Goal: Task Accomplishment & Management: Use online tool/utility

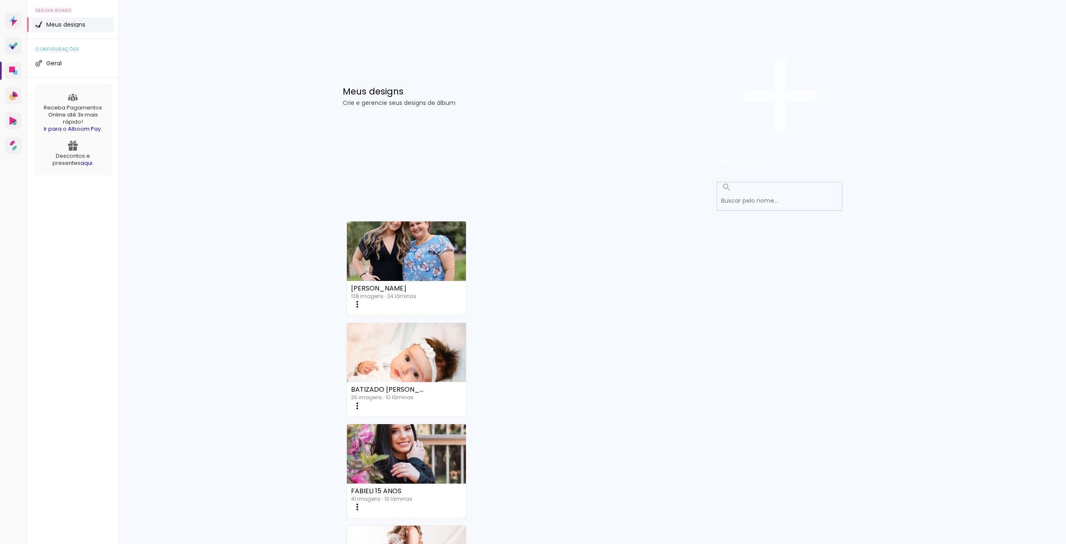
click at [761, 158] on span "Criar um design" at bounding box center [739, 162] width 43 height 8
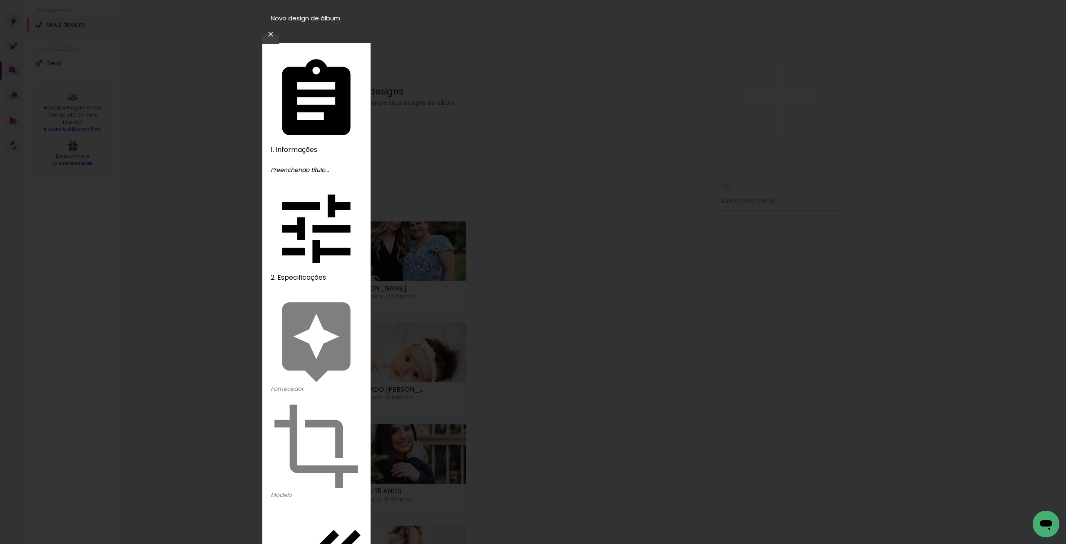
type input "JOÃO 8 DIAS"
type paper-input "JOÃO 8 DIAS"
click at [0, 0] on slot "Avançar" at bounding box center [0, 0] width 0 height 0
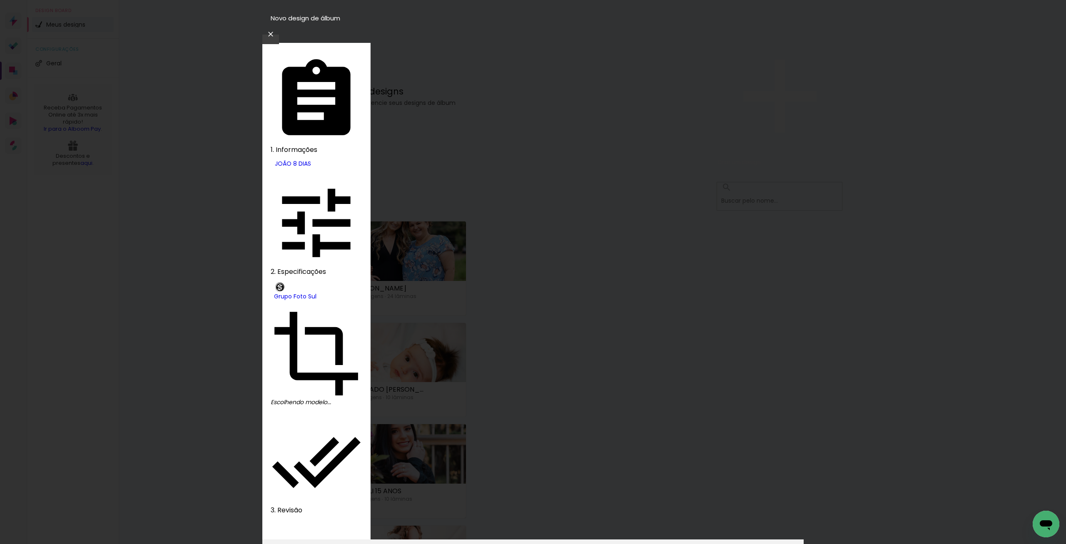
click at [0, 0] on slot "Avançar" at bounding box center [0, 0] width 0 height 0
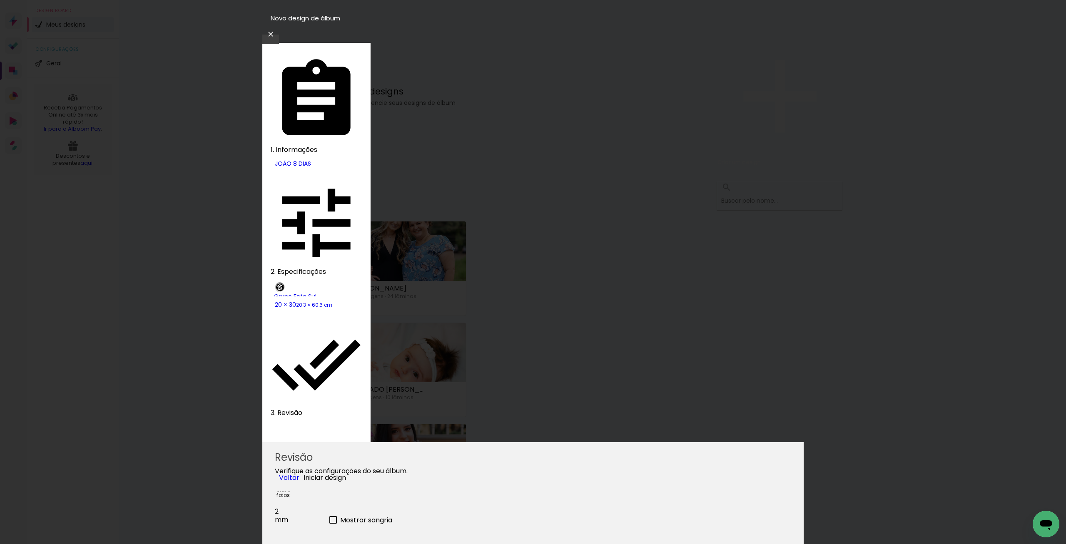
click at [346, 473] on span "Iniciar design" at bounding box center [325, 478] width 42 height 10
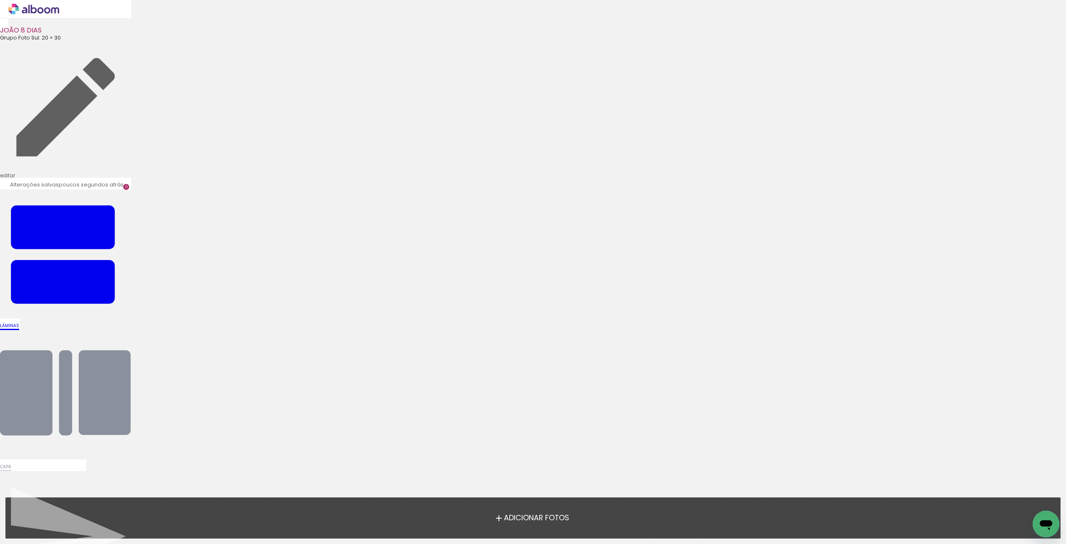
click at [549, 518] on span "Adicionar Fotos" at bounding box center [536, 518] width 65 height 7
click at [0, 0] on input "file" at bounding box center [0, 0] width 0 height 0
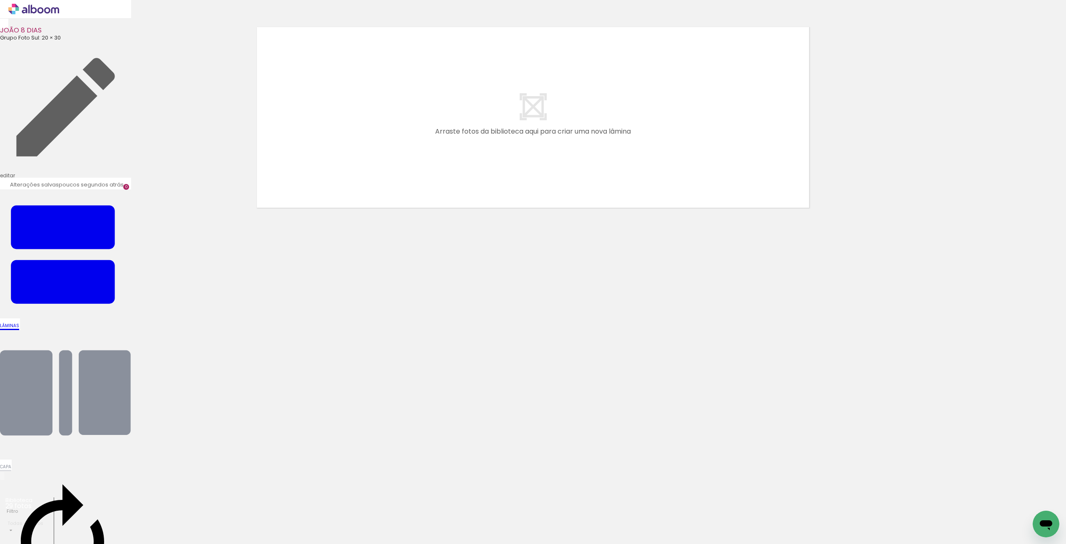
scroll to position [0, 357]
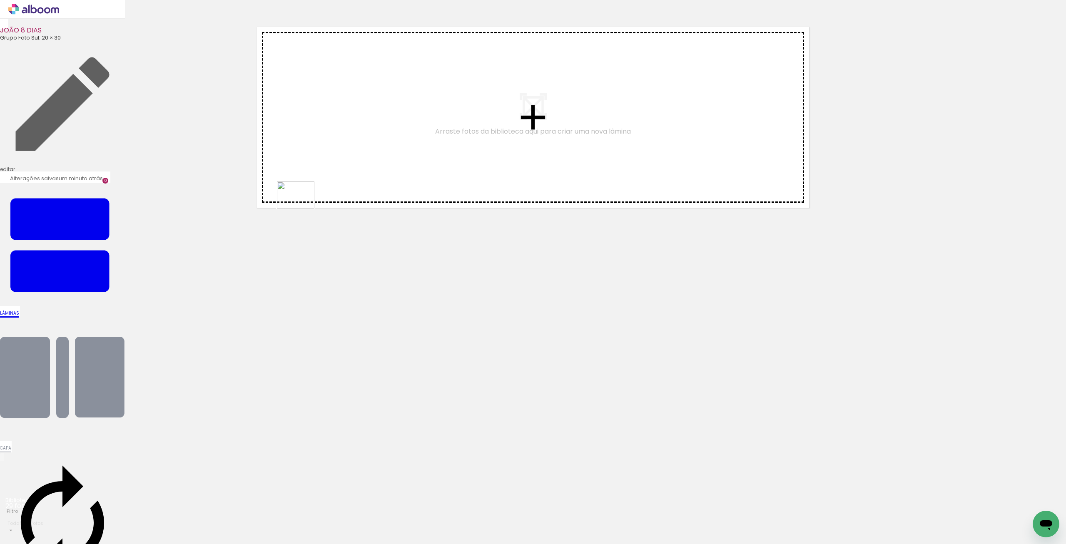
drag, startPoint x: 811, startPoint y: 515, endPoint x: 317, endPoint y: 214, distance: 578.6
click at [302, 207] on quentale-workspace at bounding box center [533, 272] width 1066 height 544
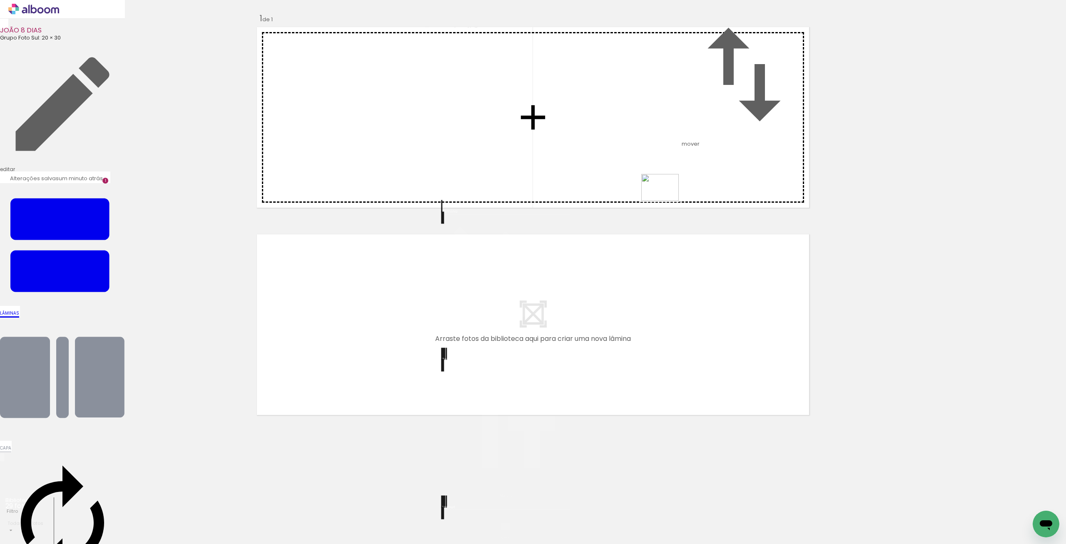
drag, startPoint x: 846, startPoint y: 525, endPoint x: 666, endPoint y: 198, distance: 372.6
click at [666, 198] on quentale-workspace at bounding box center [533, 272] width 1066 height 544
drag, startPoint x: 940, startPoint y: 520, endPoint x: 789, endPoint y: 186, distance: 366.6
click at [789, 186] on quentale-workspace at bounding box center [533, 272] width 1066 height 544
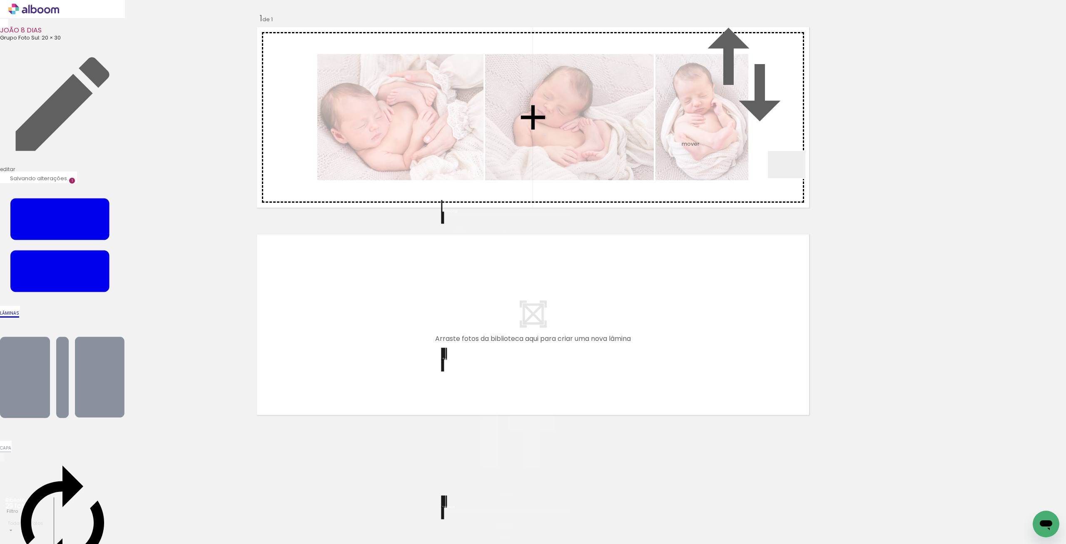
drag, startPoint x: 952, startPoint y: 445, endPoint x: 794, endPoint y: 172, distance: 315.0
click at [792, 172] on quentale-workspace at bounding box center [533, 272] width 1066 height 544
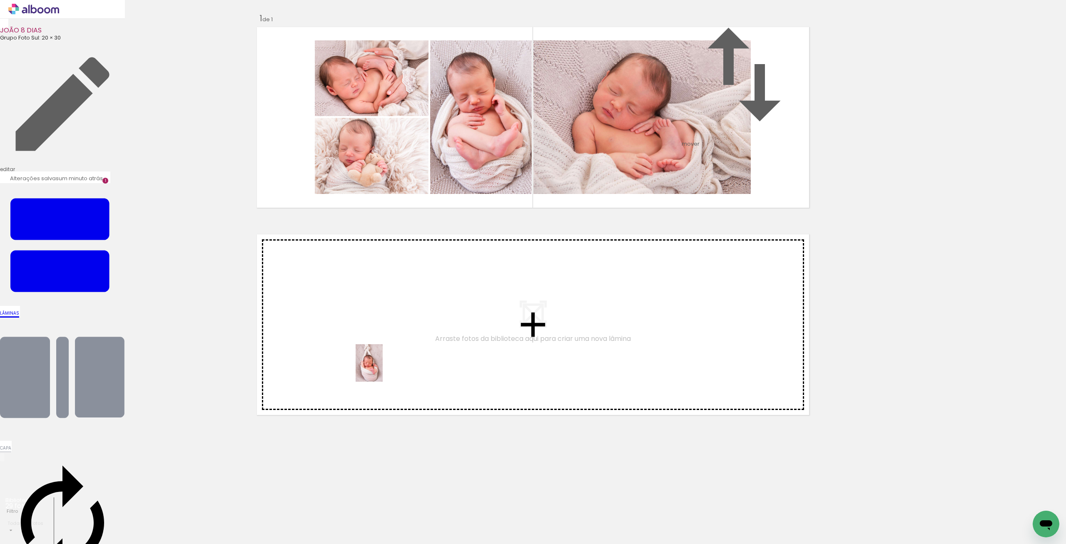
drag, startPoint x: 908, startPoint y: 526, endPoint x: 381, endPoint y: 369, distance: 550.0
click at [381, 369] on quentale-workspace at bounding box center [533, 272] width 1066 height 544
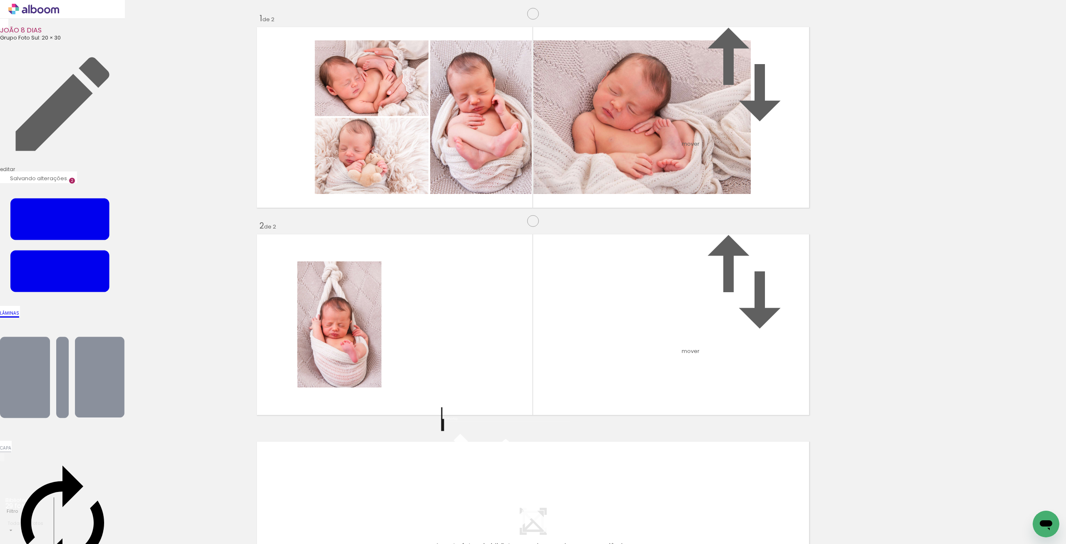
scroll to position [0, 0]
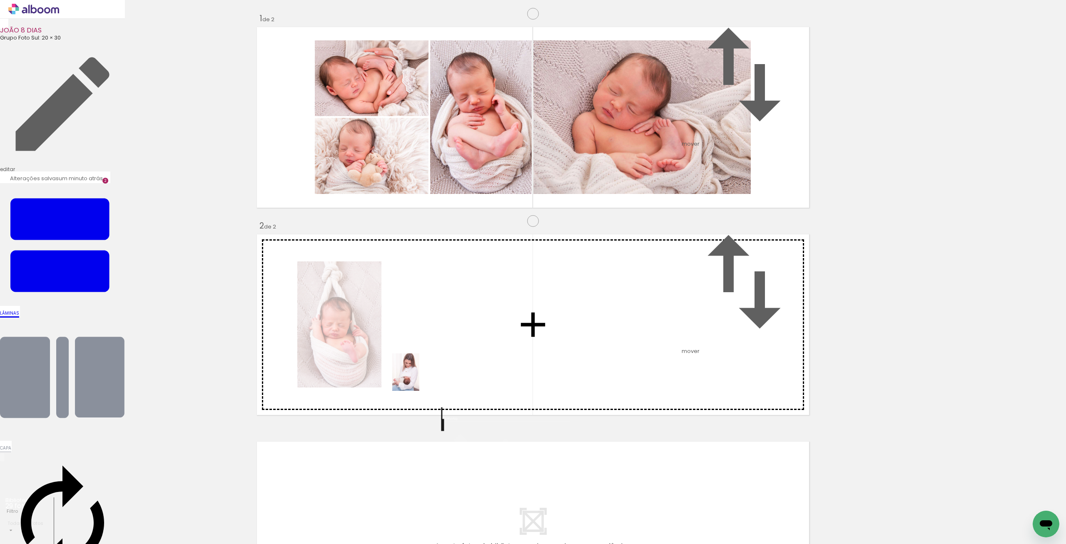
drag, startPoint x: 1027, startPoint y: 520, endPoint x: 424, endPoint y: 376, distance: 620.4
click at [424, 376] on quentale-workspace at bounding box center [533, 272] width 1066 height 544
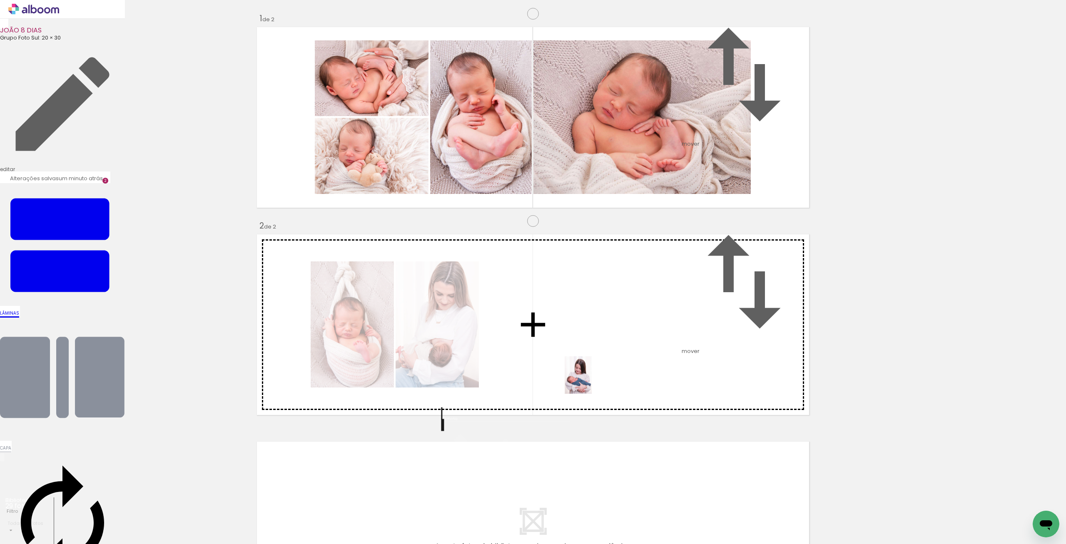
drag, startPoint x: 615, startPoint y: 520, endPoint x: 561, endPoint y: 432, distance: 103.8
click at [589, 381] on quentale-workspace at bounding box center [533, 272] width 1066 height 544
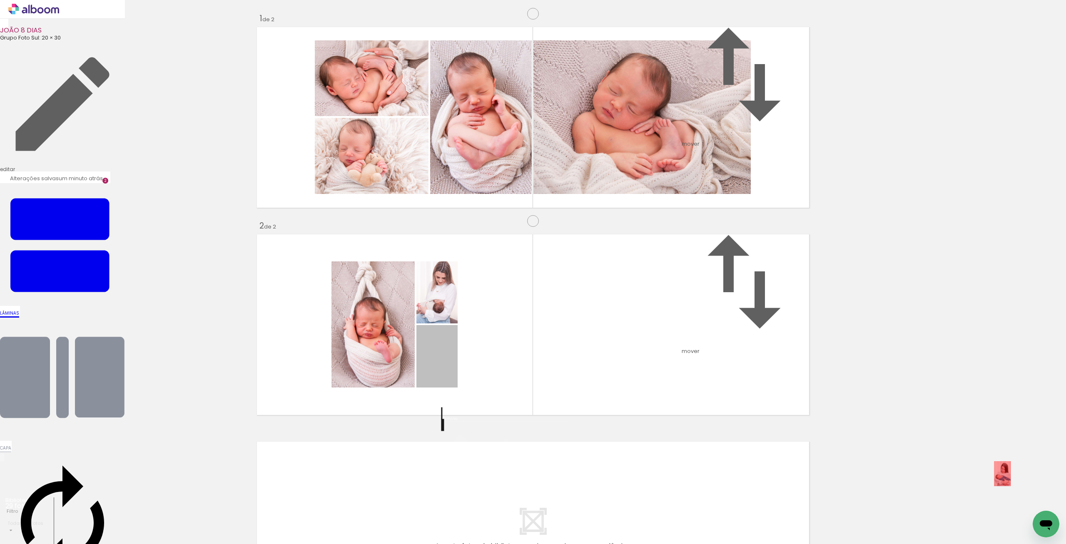
drag, startPoint x: 450, startPoint y: 389, endPoint x: 1002, endPoint y: 516, distance: 566.7
click at [1002, 516] on quentale-workspace at bounding box center [533, 272] width 1066 height 544
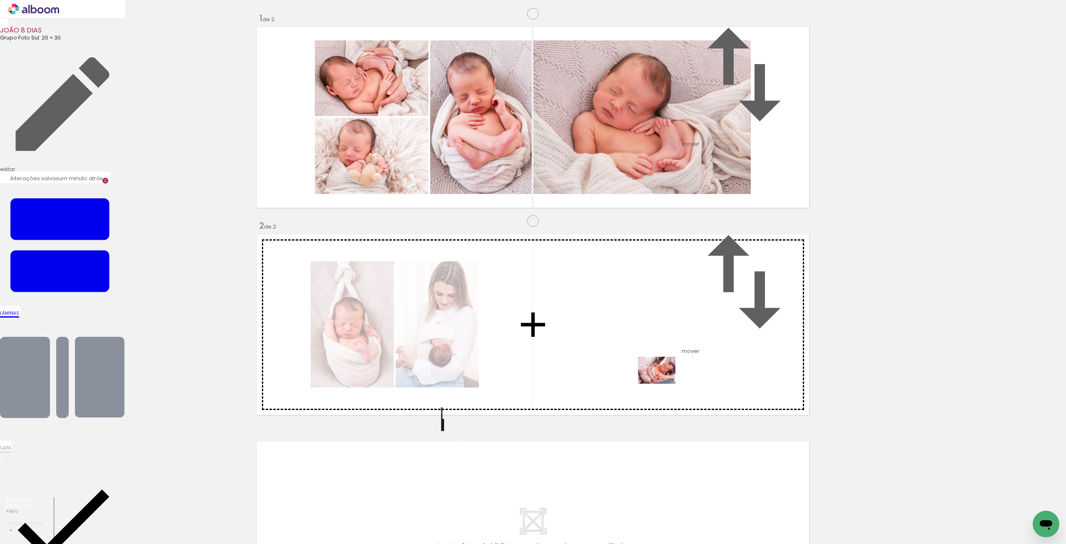
drag, startPoint x: 277, startPoint y: 480, endPoint x: 663, endPoint y: 381, distance: 398.5
click at [663, 381] on quentale-workspace at bounding box center [533, 272] width 1066 height 544
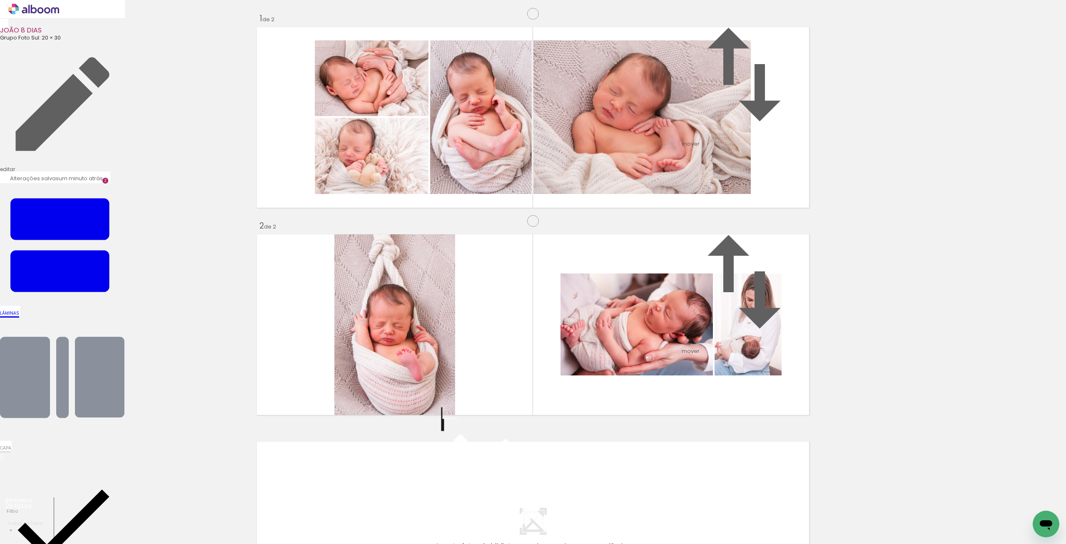
scroll to position [172, 0]
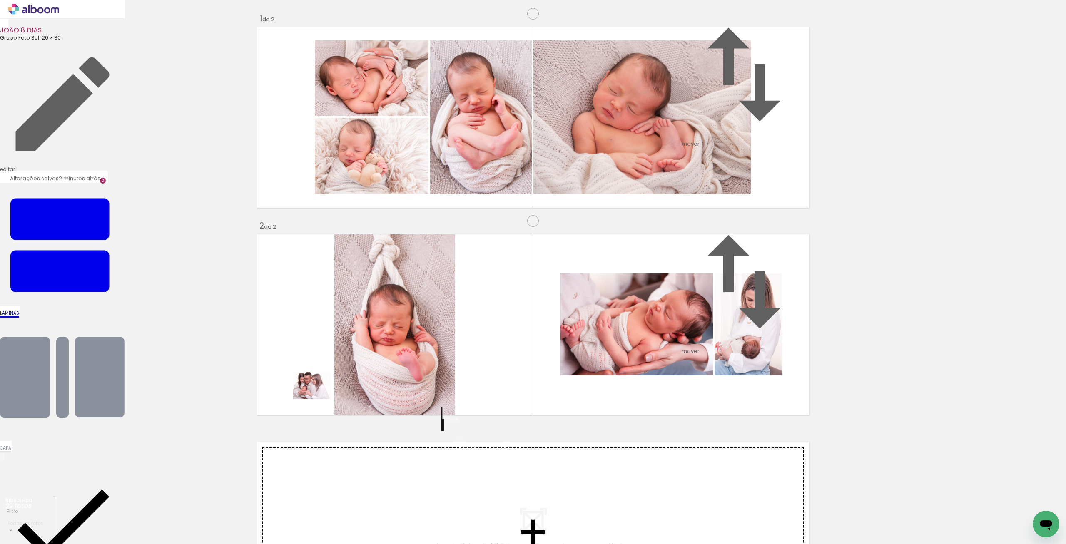
drag, startPoint x: 90, startPoint y: 519, endPoint x: 321, endPoint y: 396, distance: 262.3
click at [321, 396] on quentale-workspace at bounding box center [533, 272] width 1066 height 544
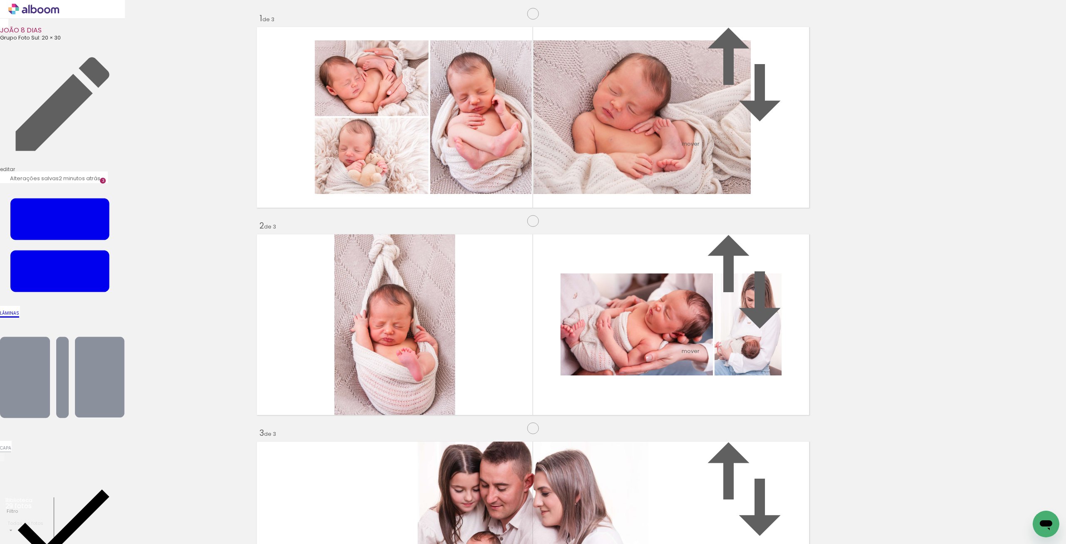
scroll to position [307, 0]
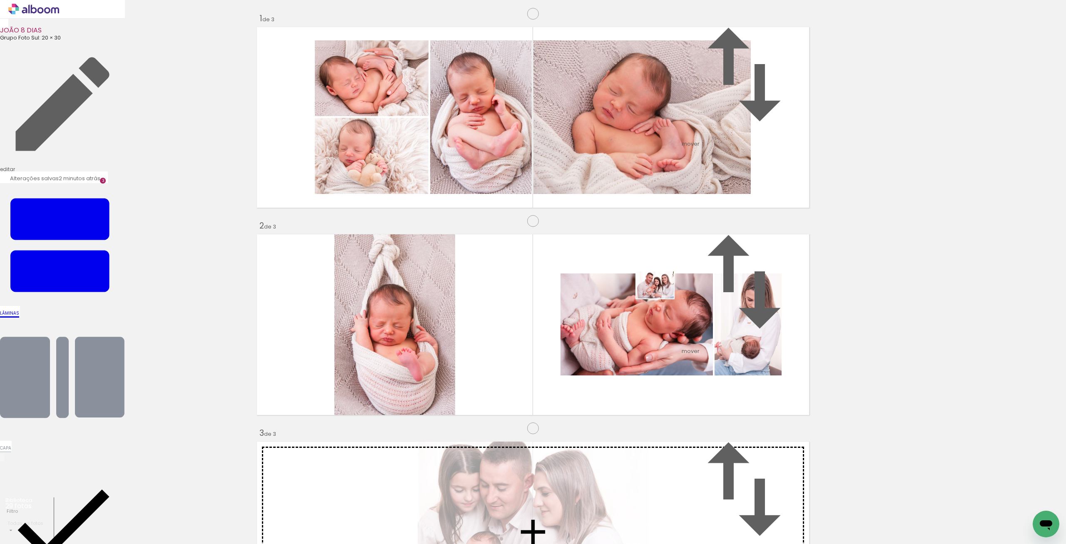
drag, startPoint x: 231, startPoint y: 520, endPoint x: 663, endPoint y: 296, distance: 487.3
click at [663, 296] on quentale-workspace at bounding box center [533, 272] width 1066 height 544
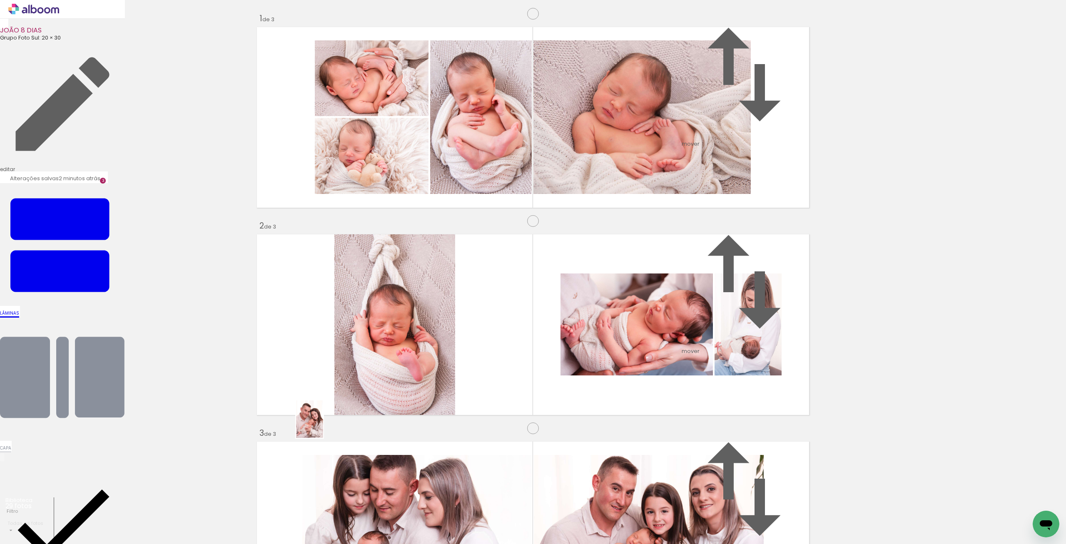
drag, startPoint x: 223, startPoint y: 500, endPoint x: 323, endPoint y: 424, distance: 125.2
click at [323, 424] on quentale-workspace at bounding box center [533, 272] width 1066 height 544
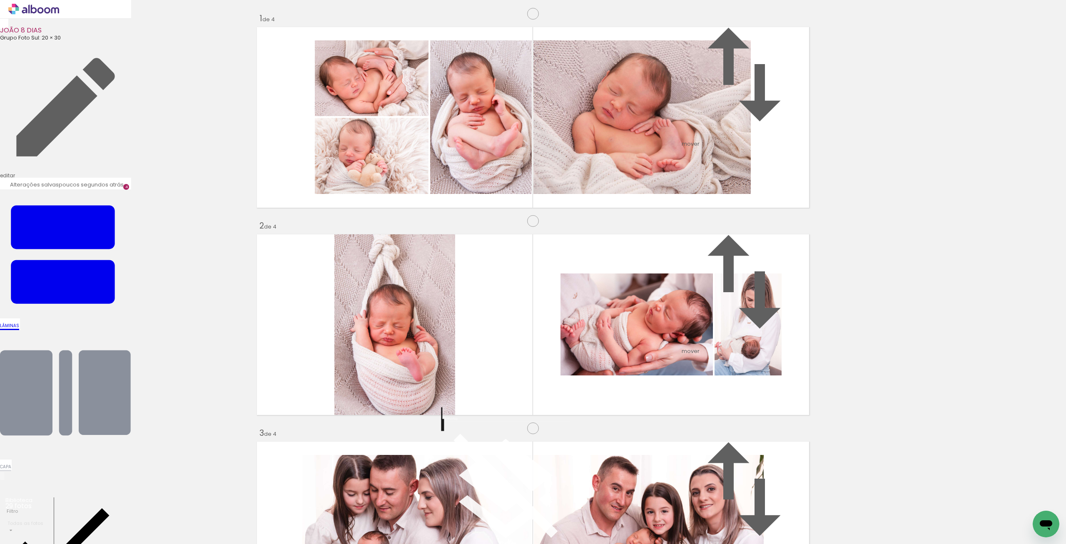
scroll to position [287, 0]
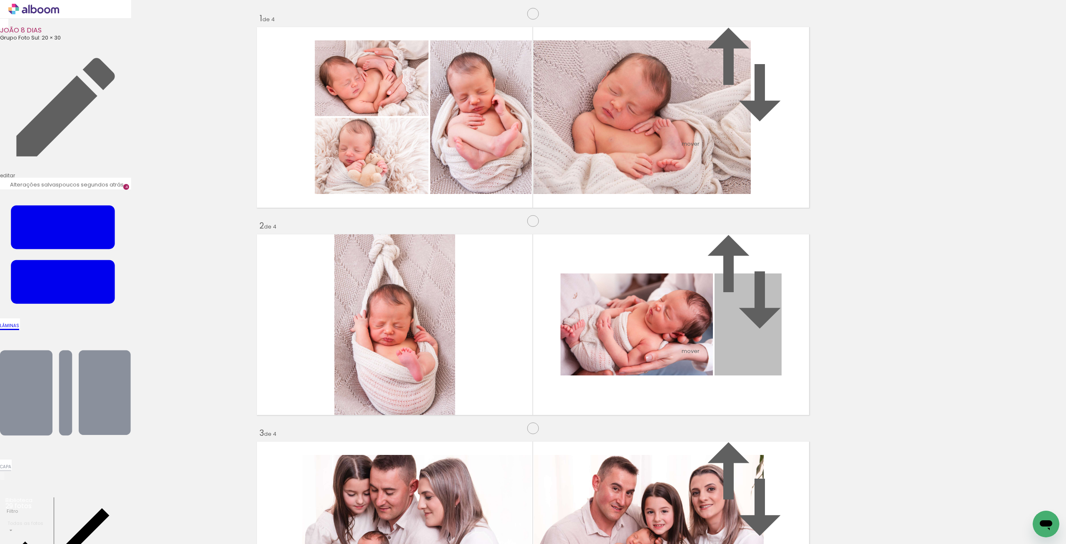
drag, startPoint x: 747, startPoint y: 110, endPoint x: 646, endPoint y: 475, distance: 378.9
click at [646, 475] on div "Inserir lâmina 1 de 4 Inserir lâmina 2 de 4 Inserir lâmina 3 de 4 Inserir lâmin…" at bounding box center [533, 521] width 1066 height 1037
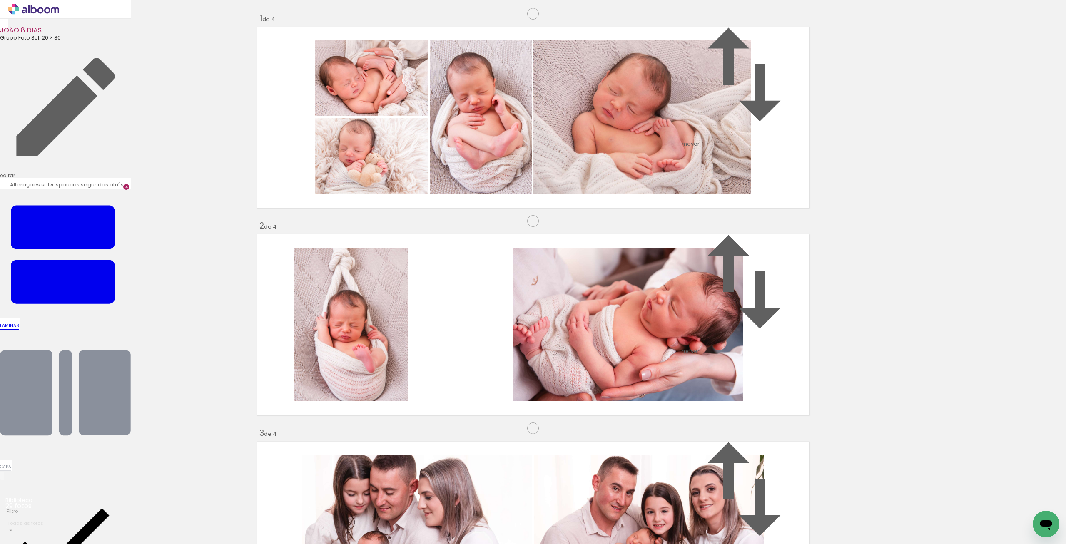
scroll to position [619, 0]
drag, startPoint x: 274, startPoint y: 509, endPoint x: 319, endPoint y: 378, distance: 138.8
click at [319, 378] on quentale-workspace at bounding box center [533, 272] width 1066 height 544
drag, startPoint x: 566, startPoint y: 240, endPoint x: 404, endPoint y: 526, distance: 328.7
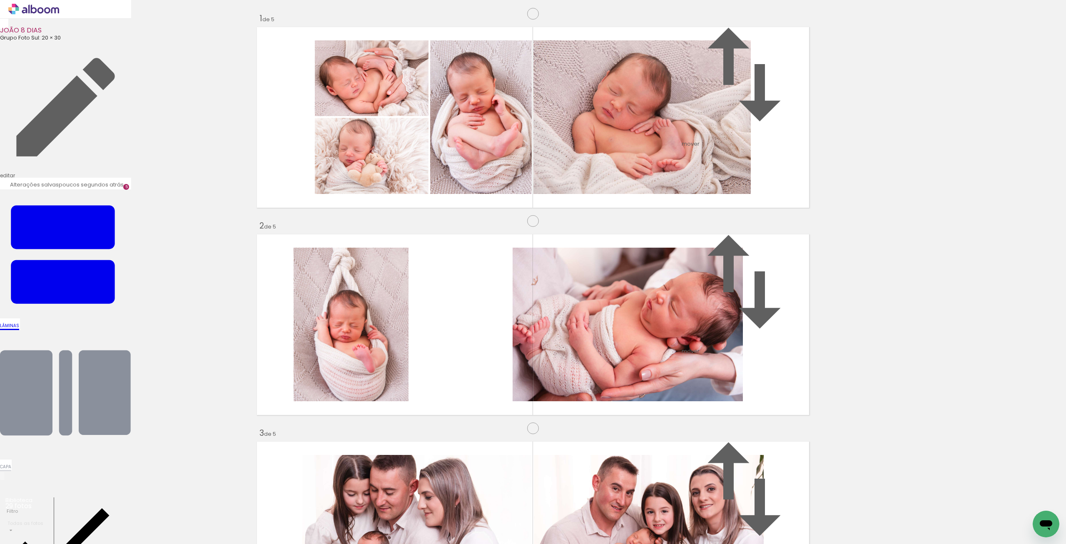
click at [404, 531] on quentale-workspace at bounding box center [533, 272] width 1066 height 544
drag, startPoint x: 553, startPoint y: 520, endPoint x: 357, endPoint y: 292, distance: 300.0
click at [357, 292] on quentale-workspace at bounding box center [533, 272] width 1066 height 544
drag, startPoint x: 601, startPoint y: 525, endPoint x: 620, endPoint y: 309, distance: 217.0
click at [620, 309] on quentale-workspace at bounding box center [533, 272] width 1066 height 544
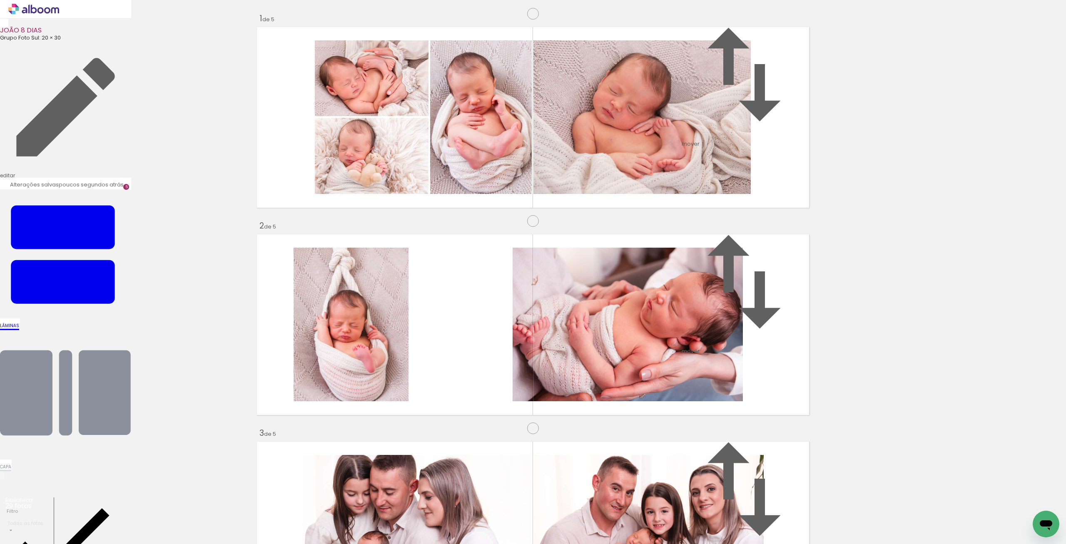
scroll to position [827, 0]
drag, startPoint x: 647, startPoint y: 514, endPoint x: 535, endPoint y: 475, distance: 118.9
click at [390, 415] on quentale-workspace at bounding box center [533, 272] width 1066 height 544
drag, startPoint x: 678, startPoint y: 511, endPoint x: 672, endPoint y: 315, distance: 196.3
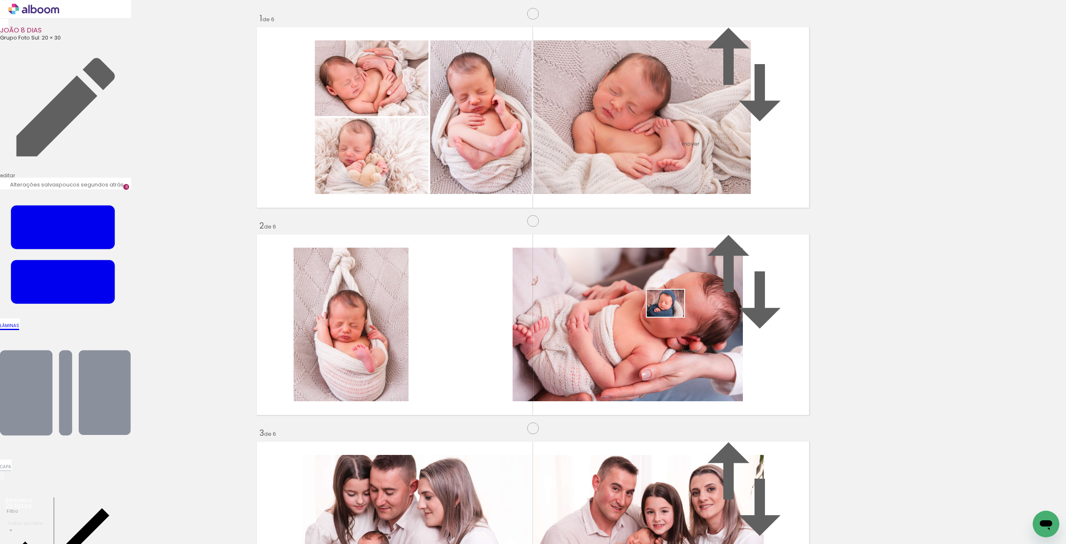
click at [672, 315] on quentale-workspace at bounding box center [533, 272] width 1066 height 544
drag, startPoint x: 747, startPoint y: 520, endPoint x: 785, endPoint y: 262, distance: 261.0
click at [785, 262] on quentale-workspace at bounding box center [533, 272] width 1066 height 544
drag, startPoint x: 658, startPoint y: 517, endPoint x: 335, endPoint y: 345, distance: 365.9
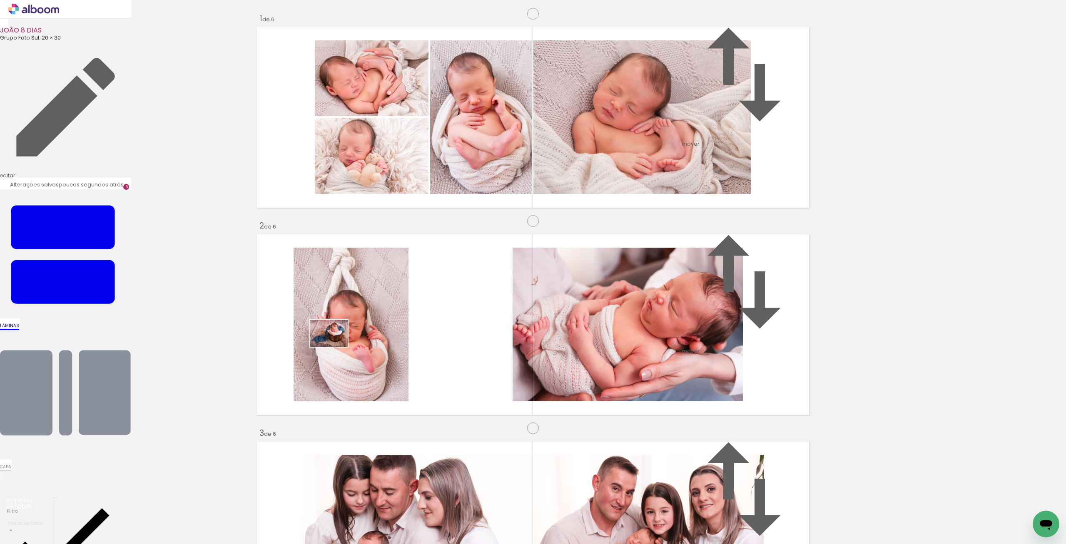
click at [335, 345] on quentale-workspace at bounding box center [533, 272] width 1066 height 544
drag, startPoint x: 705, startPoint y: 515, endPoint x: 696, endPoint y: 303, distance: 211.8
click at [696, 303] on quentale-workspace at bounding box center [533, 272] width 1066 height 544
drag, startPoint x: 760, startPoint y: 519, endPoint x: 636, endPoint y: 301, distance: 250.7
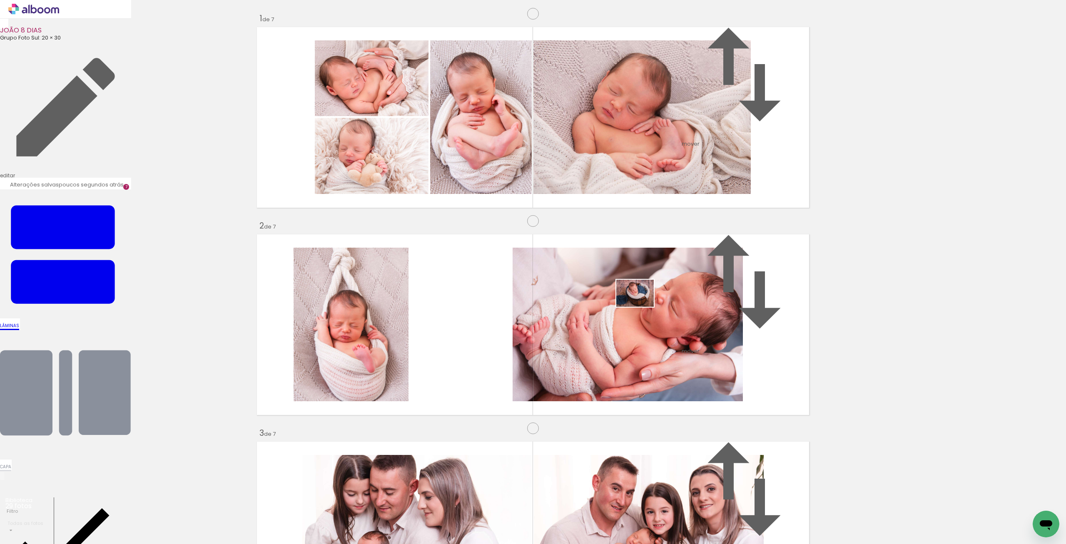
click at [636, 301] on quentale-workspace at bounding box center [533, 272] width 1066 height 544
drag, startPoint x: 282, startPoint y: 514, endPoint x: 300, endPoint y: 428, distance: 87.6
click at [300, 428] on quentale-workspace at bounding box center [533, 272] width 1066 height 544
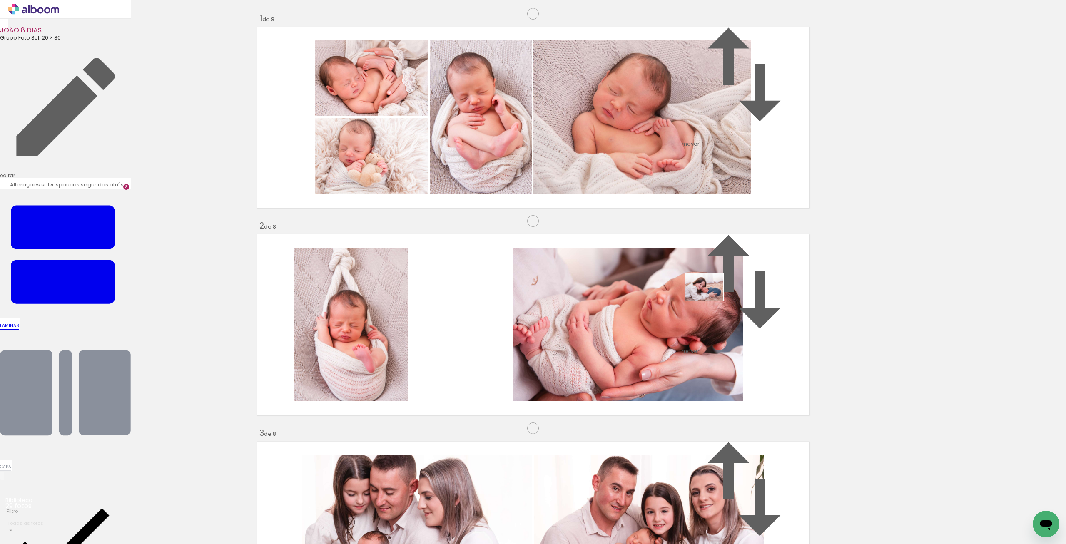
drag, startPoint x: 358, startPoint y: 522, endPoint x: 714, endPoint y: 295, distance: 422.3
click at [714, 295] on quentale-workspace at bounding box center [533, 272] width 1066 height 544
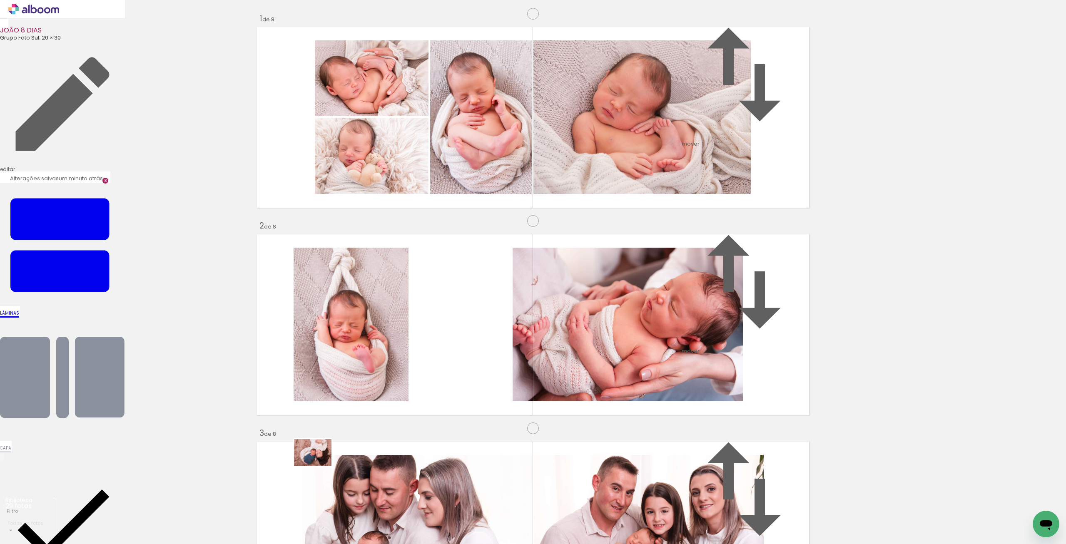
drag, startPoint x: 328, startPoint y: 518, endPoint x: 319, endPoint y: 464, distance: 54.9
click at [319, 464] on quentale-workspace at bounding box center [533, 272] width 1066 height 544
drag, startPoint x: 413, startPoint y: 519, endPoint x: 752, endPoint y: 280, distance: 414.8
click at [752, 280] on quentale-workspace at bounding box center [533, 272] width 1066 height 544
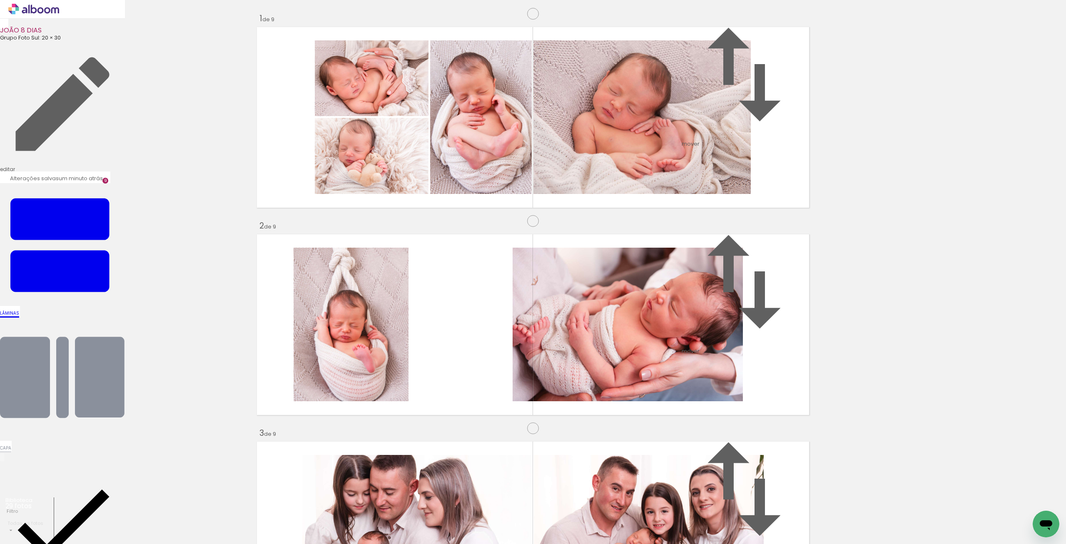
drag, startPoint x: 689, startPoint y: 83, endPoint x: 580, endPoint y: 279, distance: 224.1
drag, startPoint x: 560, startPoint y: 268, endPoint x: 693, endPoint y: 90, distance: 222.5
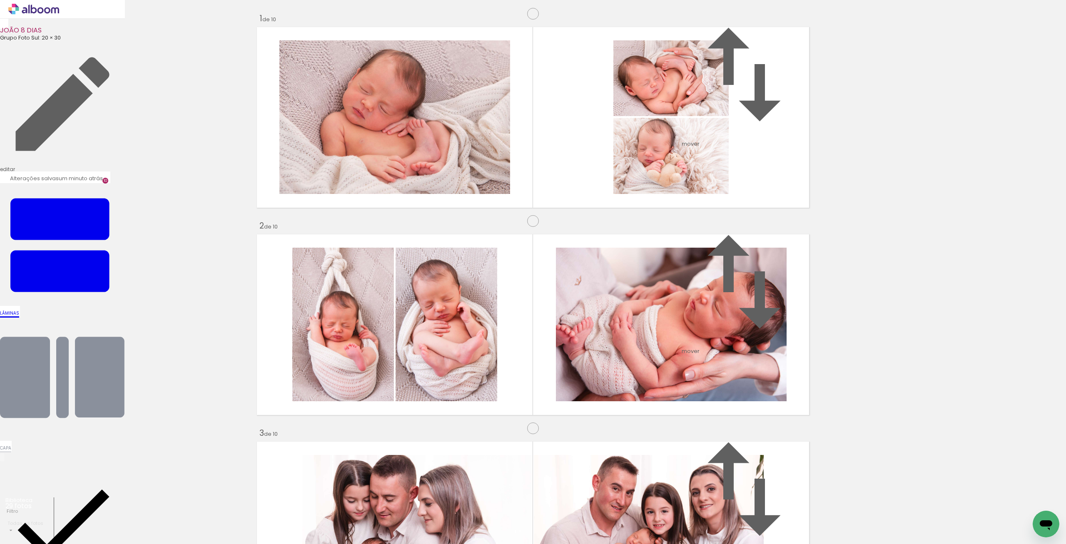
scroll to position [0, 357]
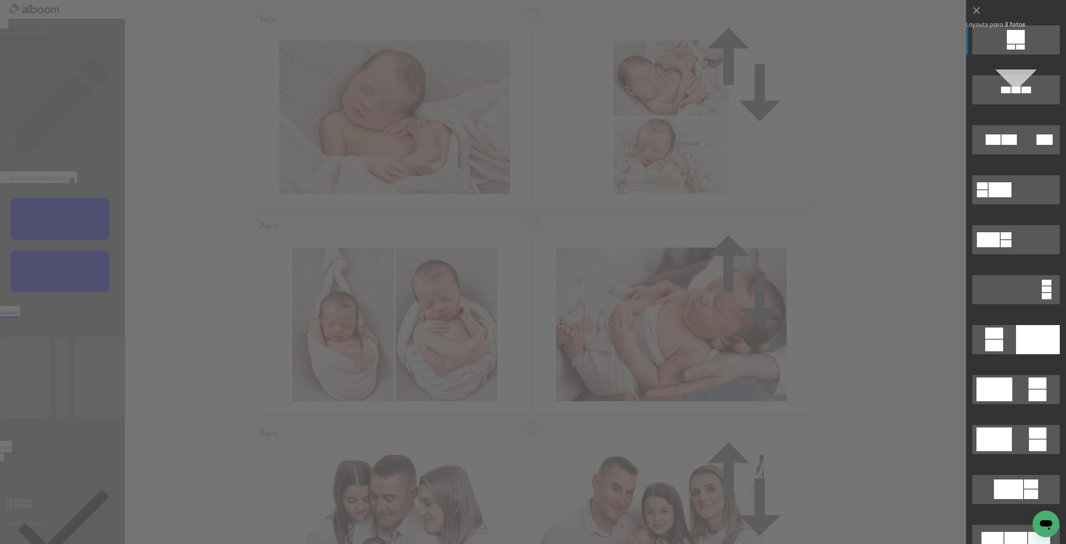
scroll to position [929, 0]
click at [1041, 381] on div at bounding box center [1038, 383] width 18 height 11
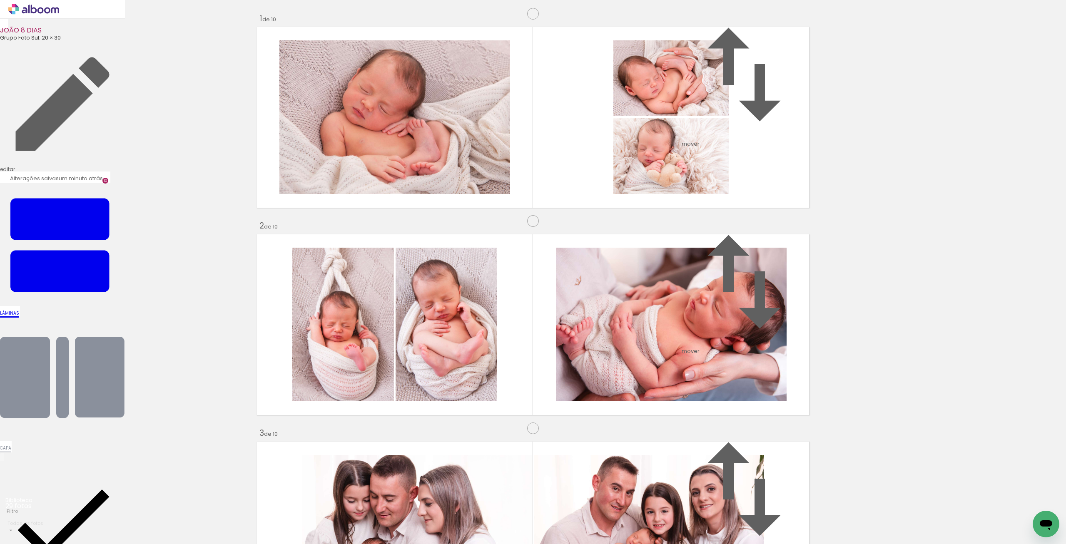
scroll to position [1217, 0]
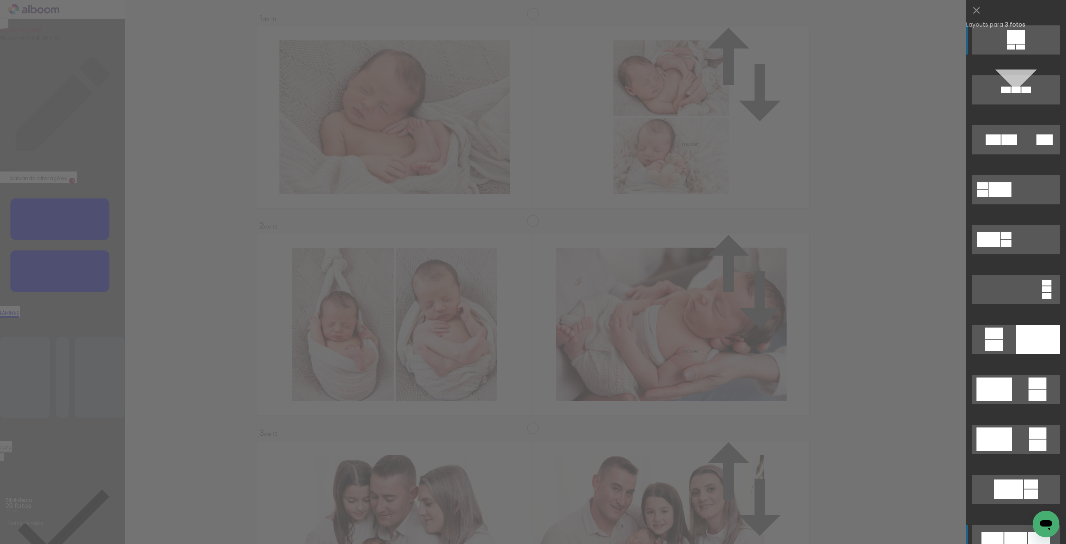
scroll to position [230, 0]
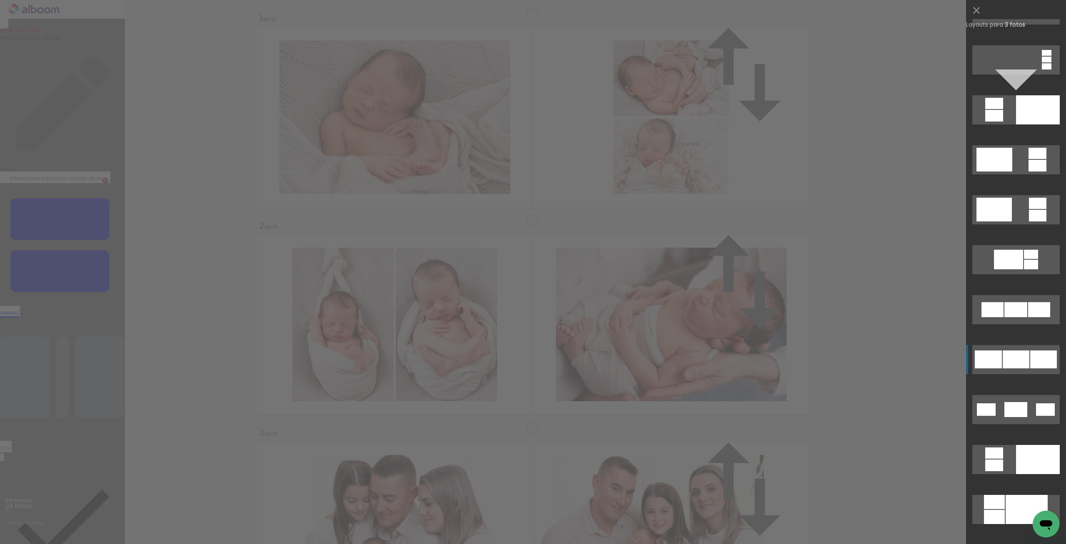
click at [1022, 350] on quentale-layouter at bounding box center [1015, 359] width 87 height 29
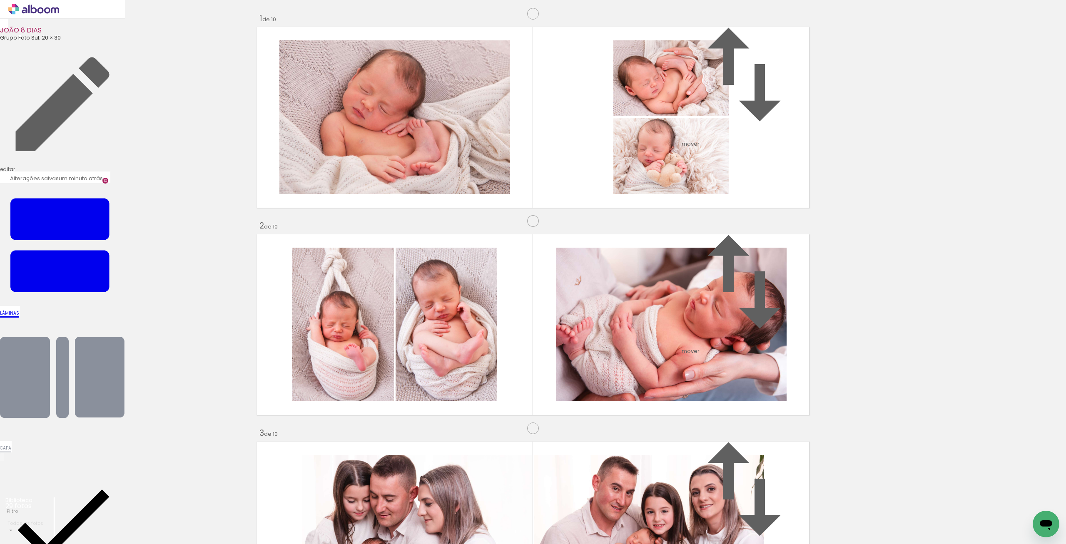
drag, startPoint x: 534, startPoint y: 276, endPoint x: 352, endPoint y: 276, distance: 182.0
click at [0, 0] on slot at bounding box center [0, 0] width 0 height 0
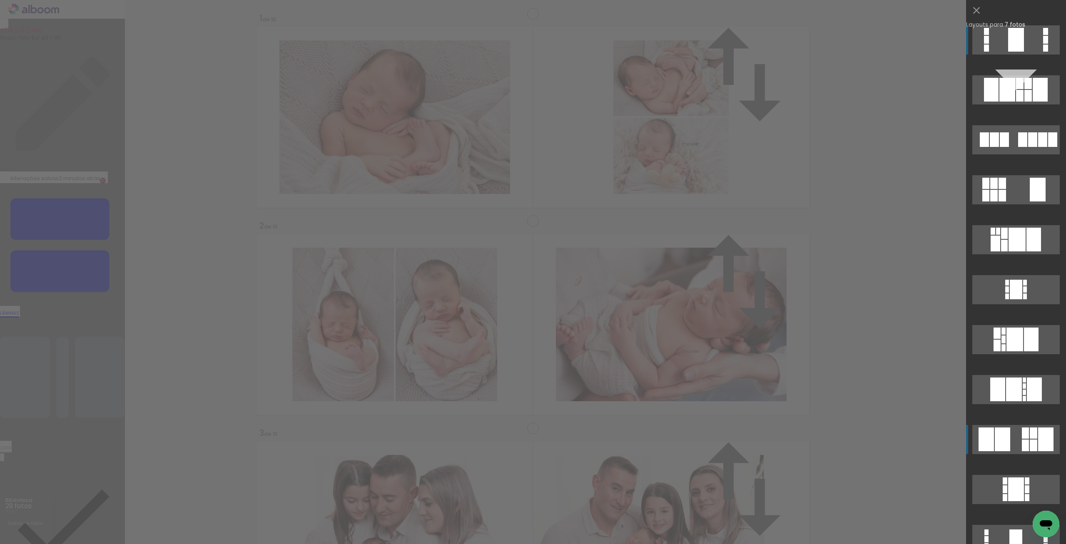
scroll to position [1759, 0]
click at [1013, 142] on quentale-layouter at bounding box center [1015, 139] width 87 height 29
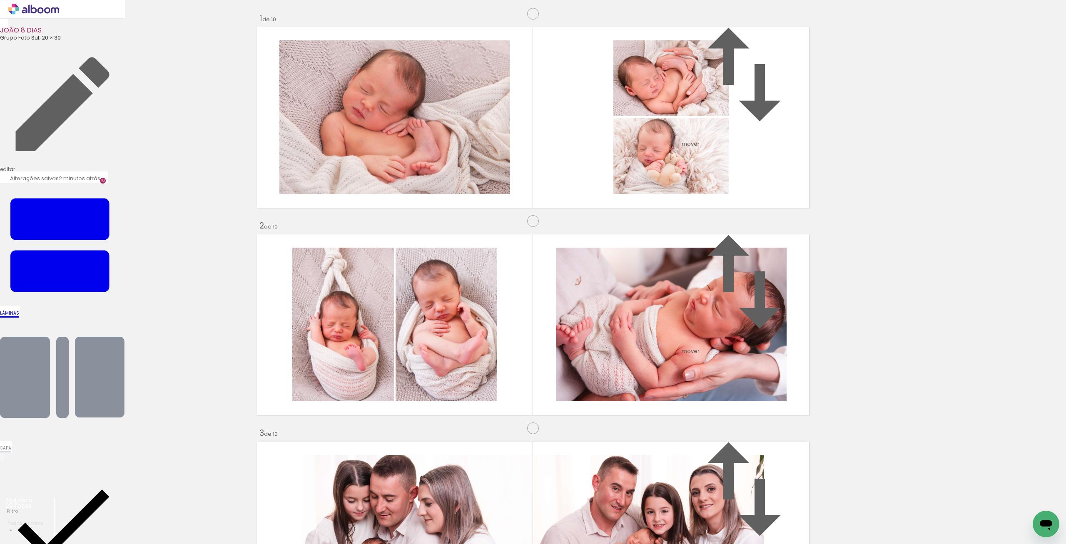
drag, startPoint x: 575, startPoint y: 297, endPoint x: 461, endPoint y: 297, distance: 113.7
click at [0, 0] on slot at bounding box center [0, 0] width 0 height 0
drag, startPoint x: 533, startPoint y: 265, endPoint x: 361, endPoint y: 323, distance: 181.6
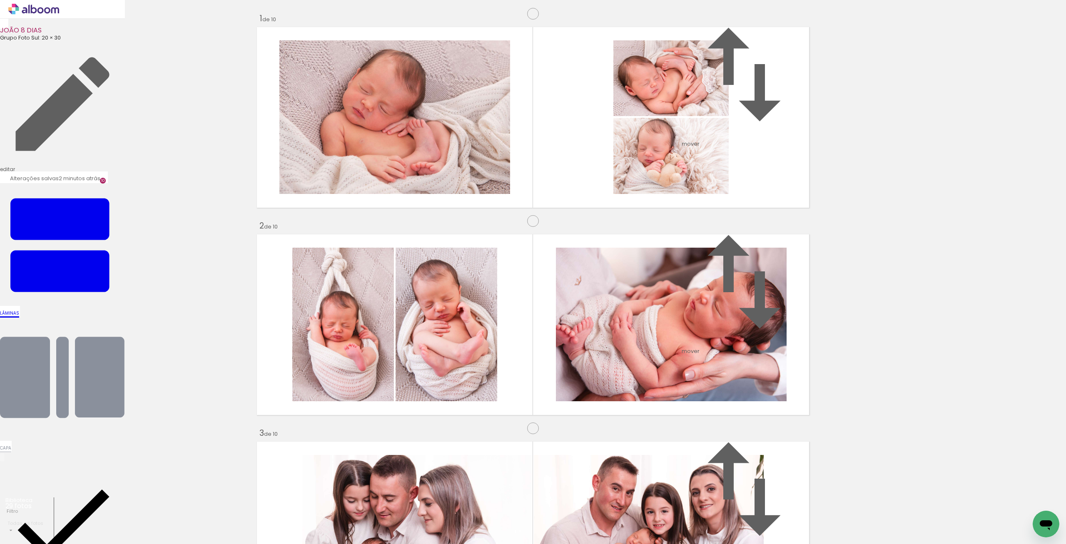
drag, startPoint x: 495, startPoint y: 291, endPoint x: 327, endPoint y: 342, distance: 175.5
drag, startPoint x: 467, startPoint y: 268, endPoint x: 746, endPoint y: 135, distance: 309.2
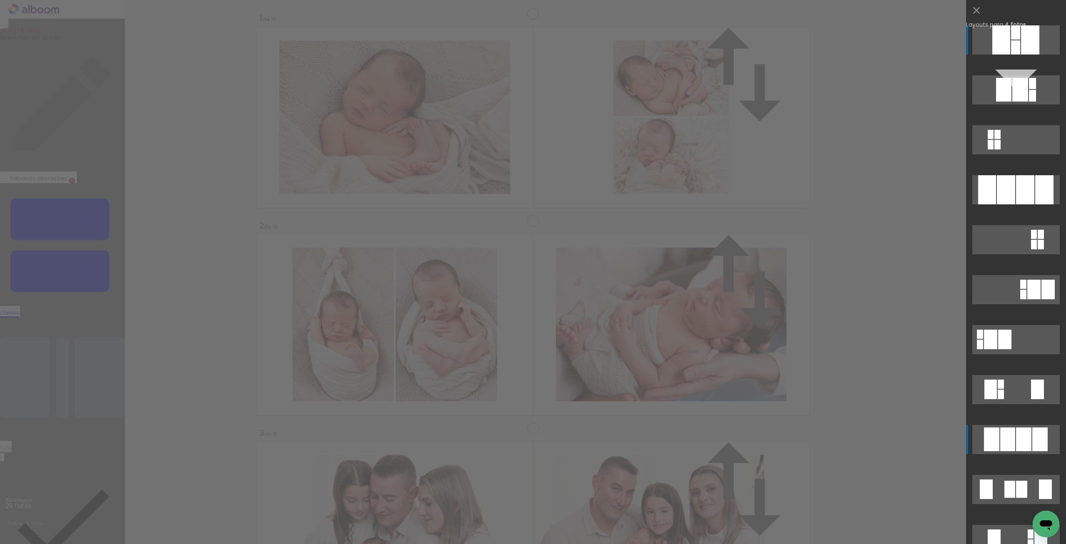
scroll to position [1759, 0]
click at [1039, 177] on div at bounding box center [1044, 189] width 18 height 29
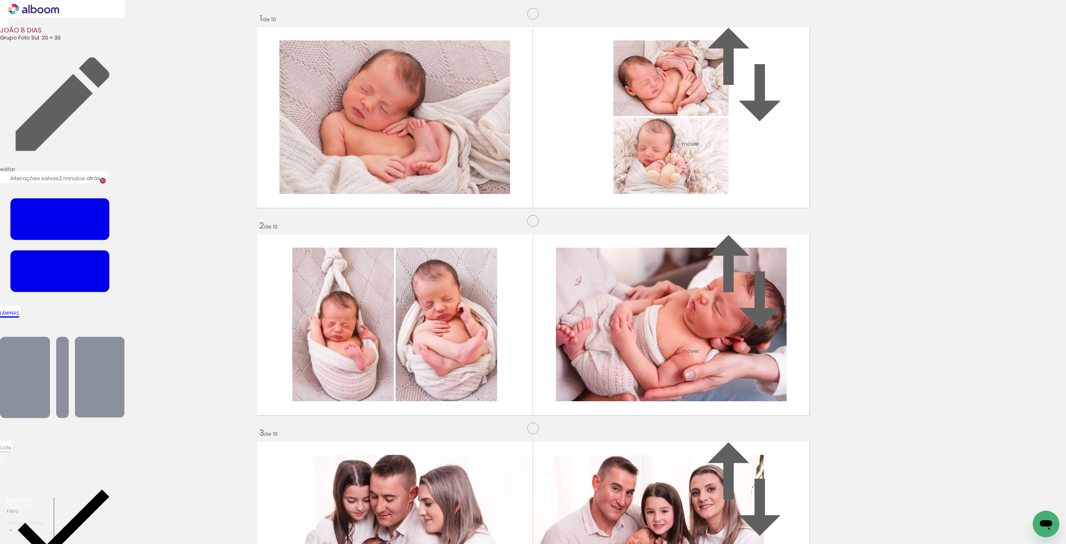
scroll to position [1529, 0]
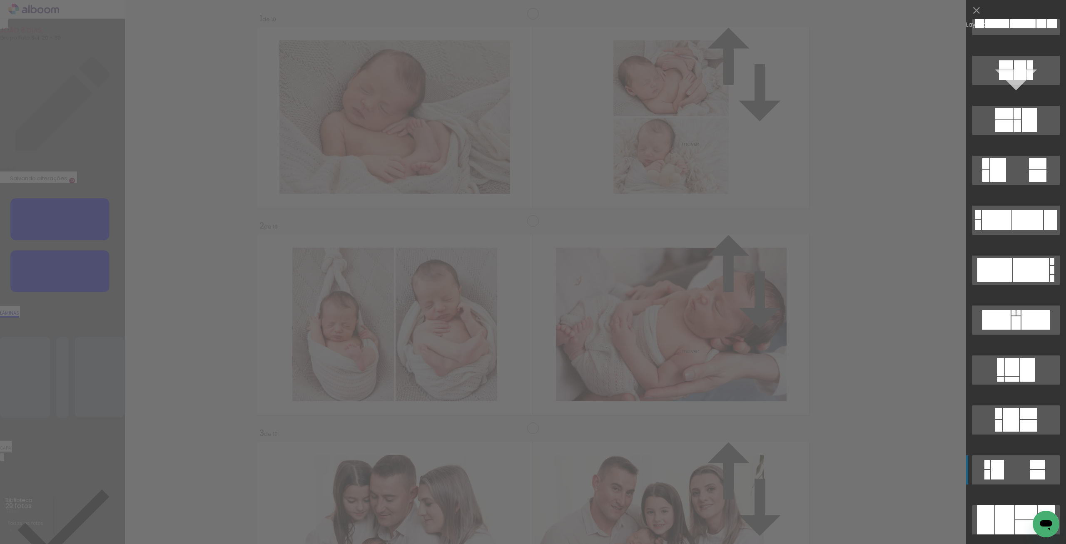
scroll to position [172, 0]
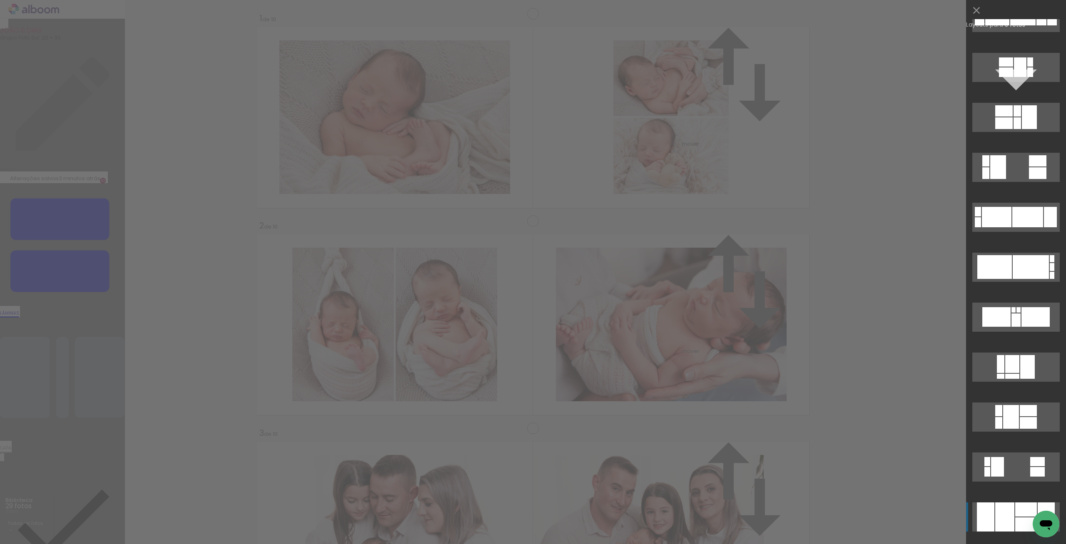
click at [1022, 518] on div at bounding box center [1026, 525] width 22 height 14
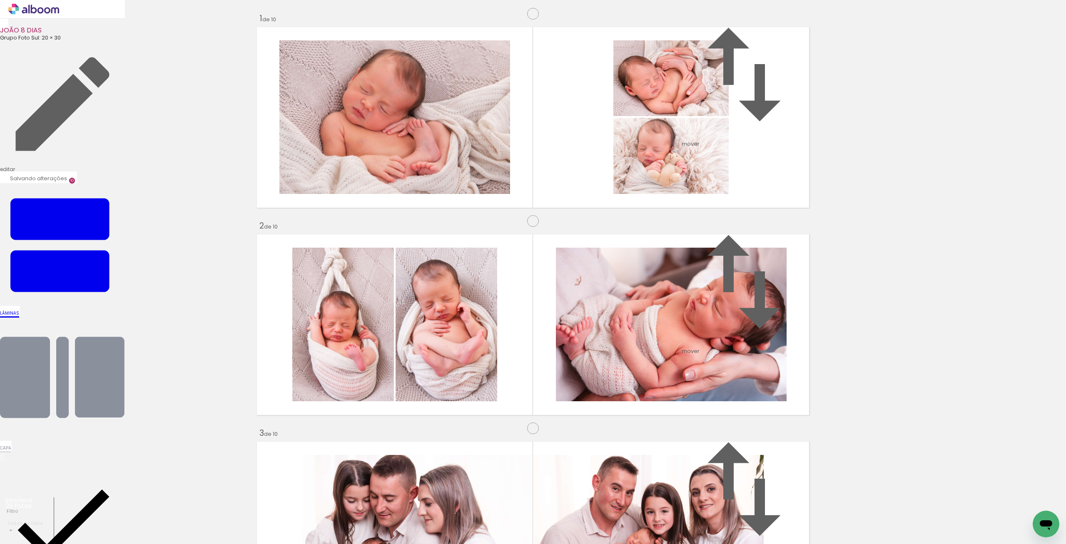
drag, startPoint x: 746, startPoint y: 249, endPoint x: 317, endPoint y: 276, distance: 429.4
click at [0, 0] on slot at bounding box center [0, 0] width 0 height 0
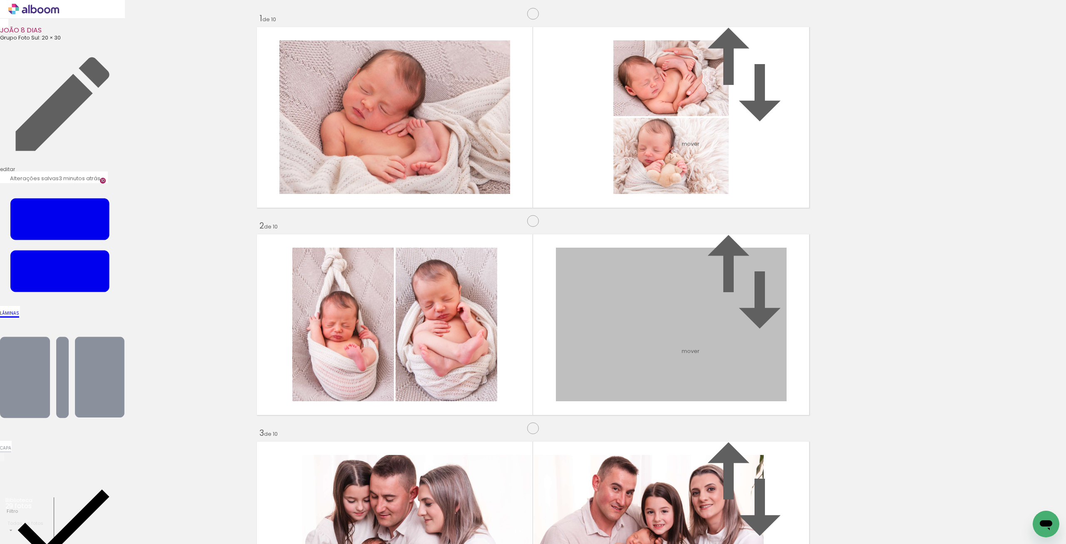
drag, startPoint x: 671, startPoint y: 72, endPoint x: 683, endPoint y: 424, distance: 352.1
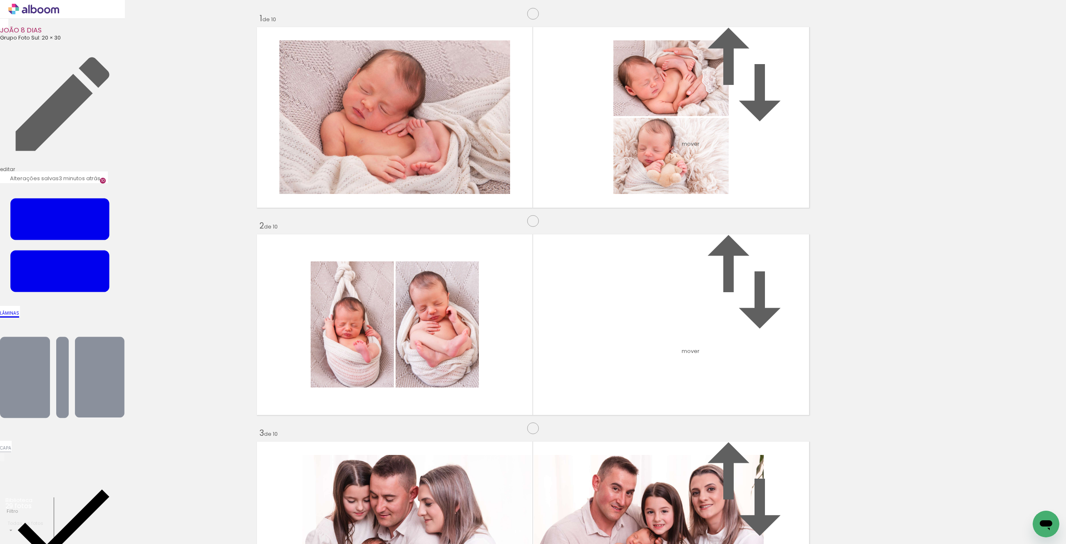
scroll to position [517, 0]
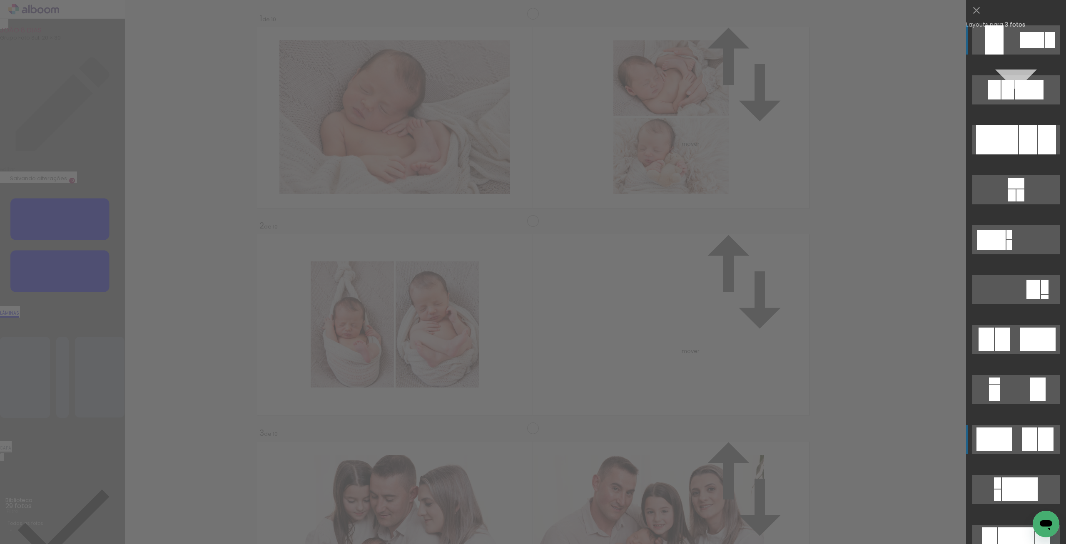
scroll to position [514, 0]
click at [991, 429] on div at bounding box center [994, 440] width 35 height 24
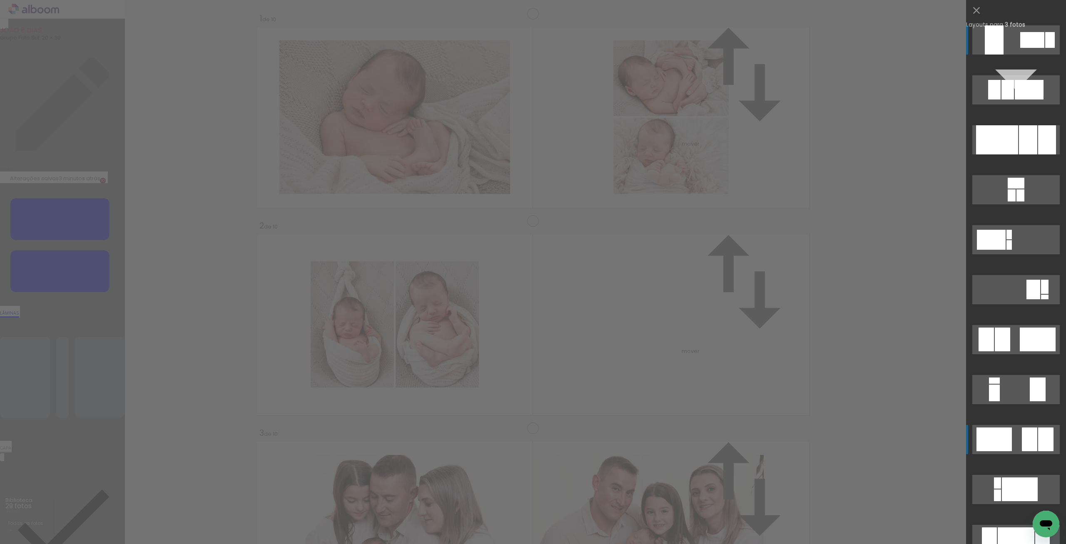
click at [1017, 438] on quentale-layouter at bounding box center [1015, 439] width 87 height 29
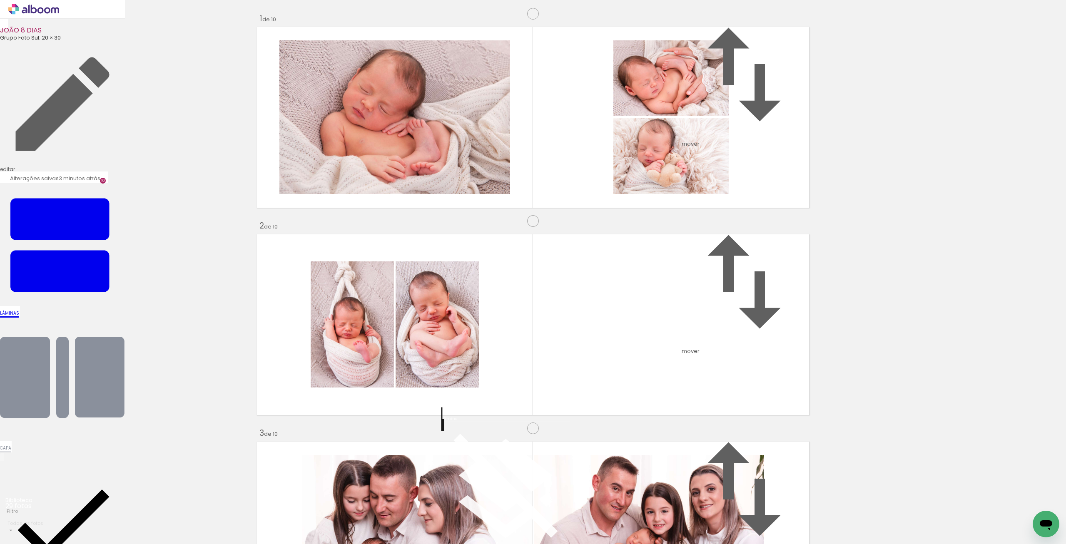
scroll to position [0, 0]
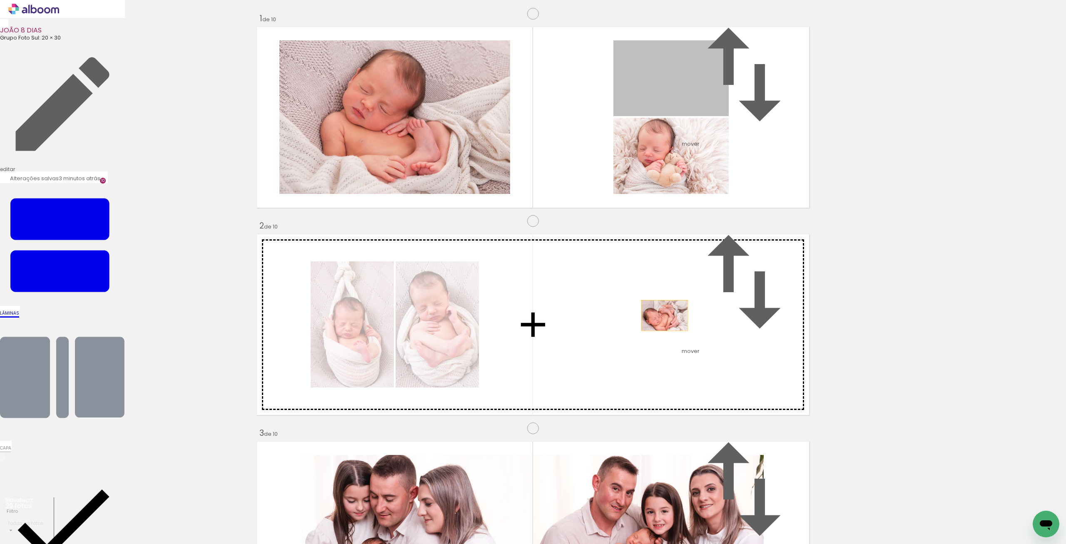
drag, startPoint x: 693, startPoint y: 125, endPoint x: 665, endPoint y: 359, distance: 235.4
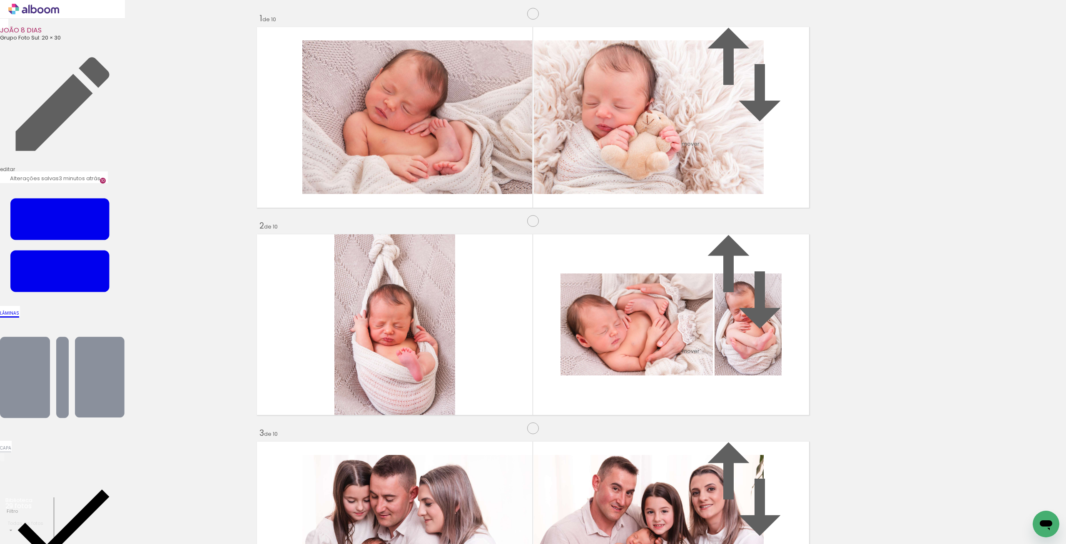
scroll to position [115, 0]
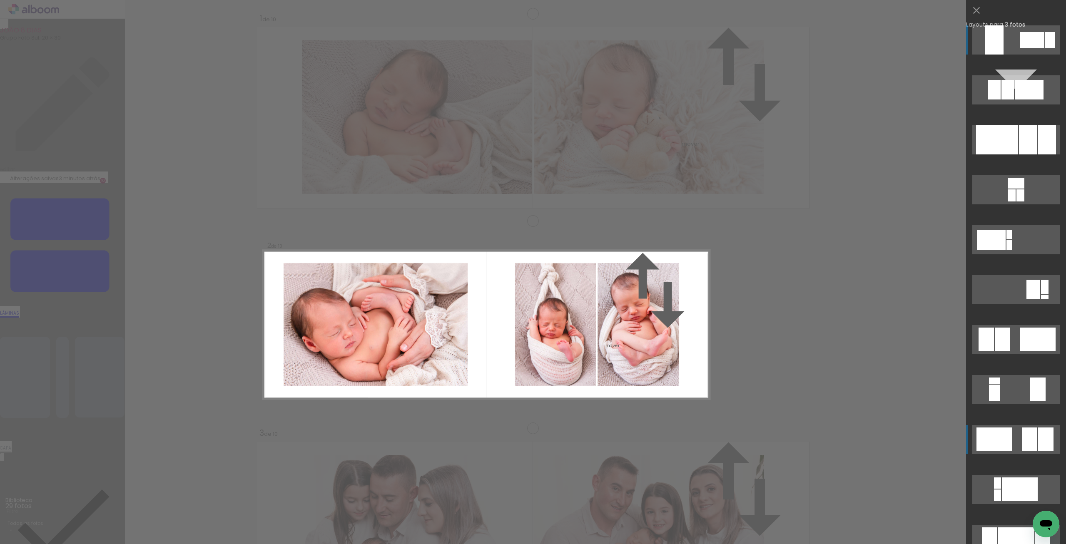
scroll to position [100, 0]
click at [992, 435] on div at bounding box center [994, 440] width 35 height 24
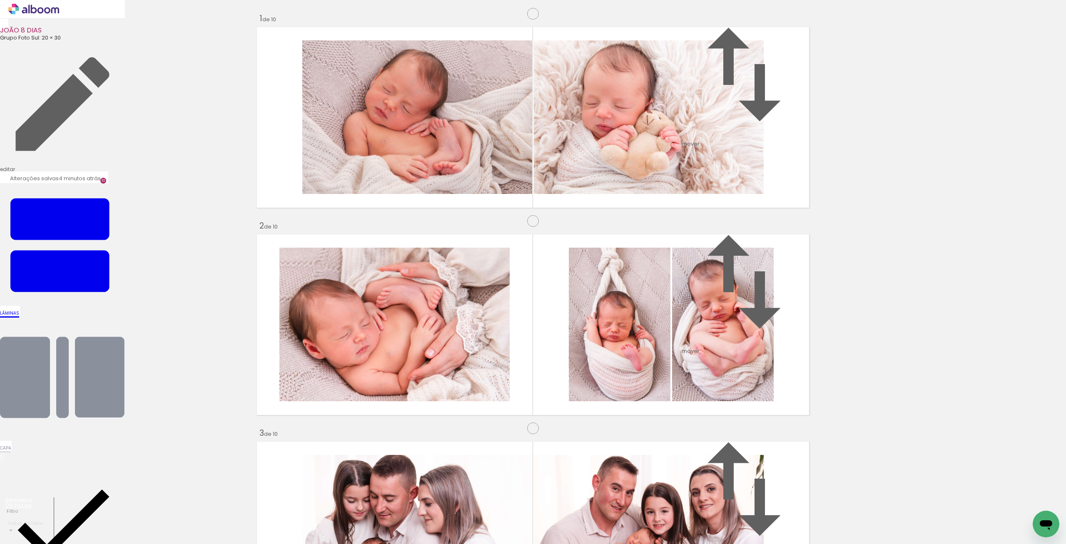
scroll to position [0, 0]
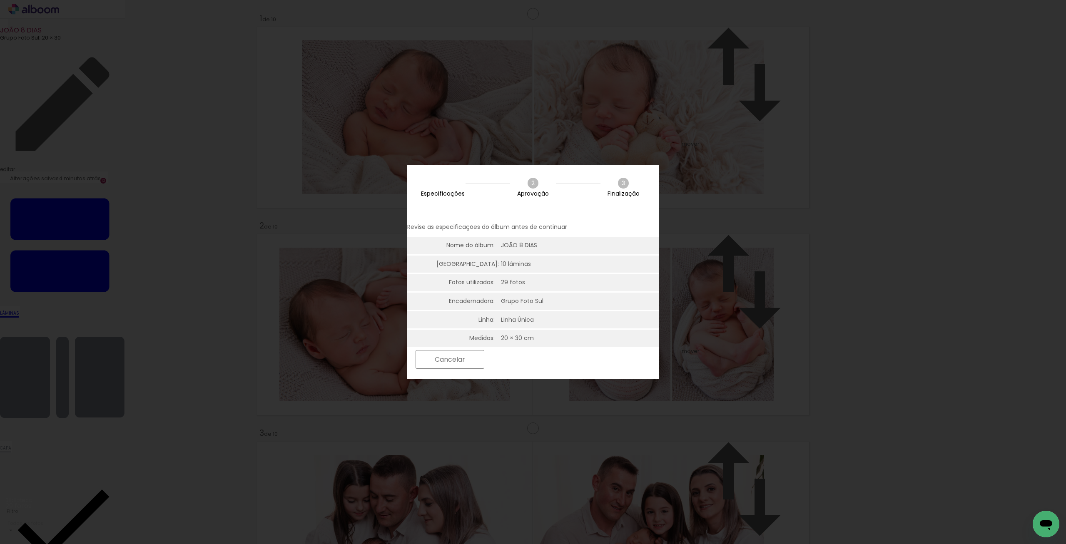
scroll to position [0, 357]
click at [597, 357] on div "Cancelar Próximo" at bounding box center [534, 360] width 247 height 7
click at [553, 358] on paper-button "Próximo" at bounding box center [521, 360] width 64 height 18
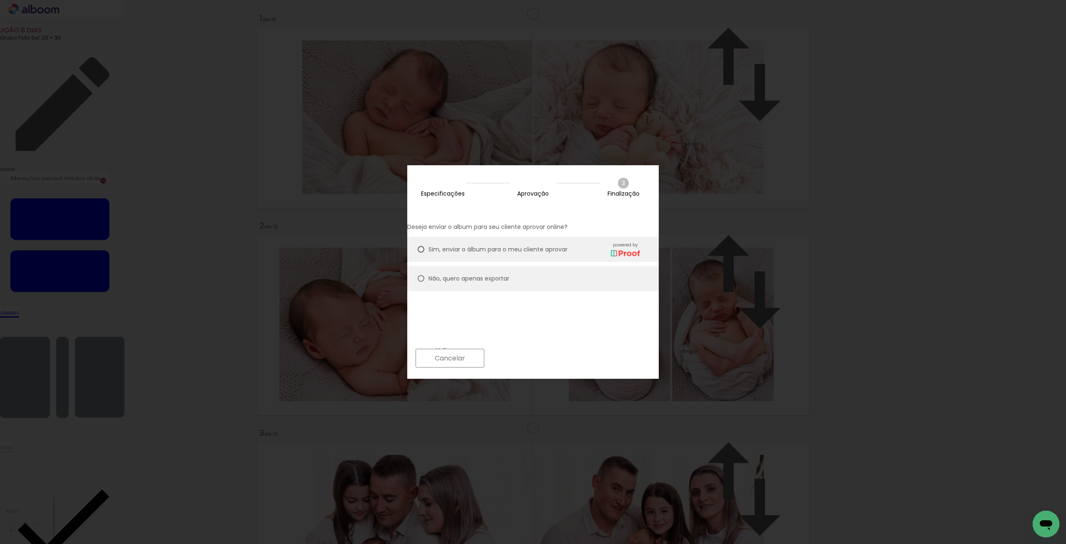
click at [599, 358] on div "Cancelar Próximo" at bounding box center [534, 358] width 247 height 7
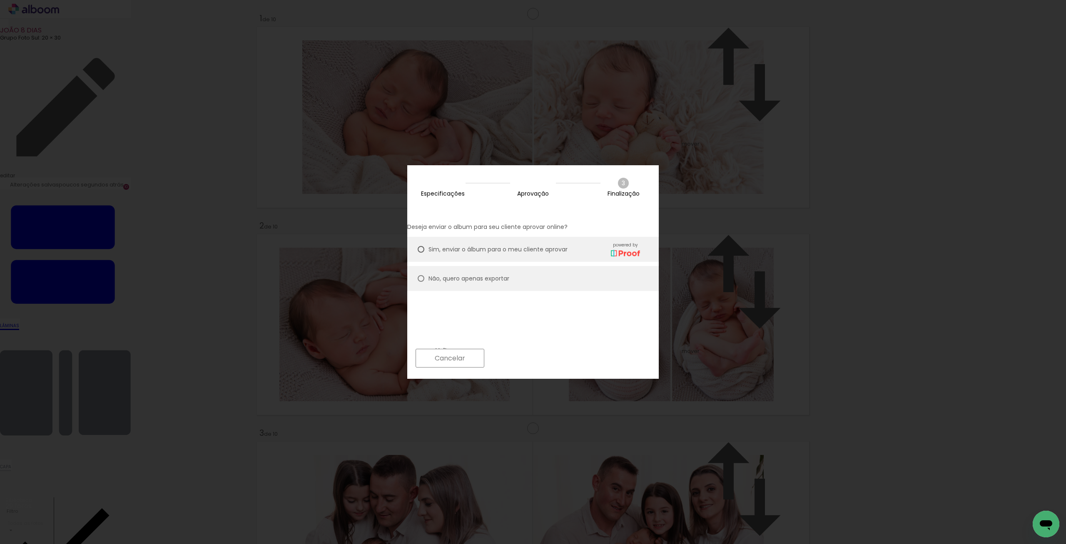
click at [553, 357] on paper-button "Próximo" at bounding box center [521, 358] width 64 height 18
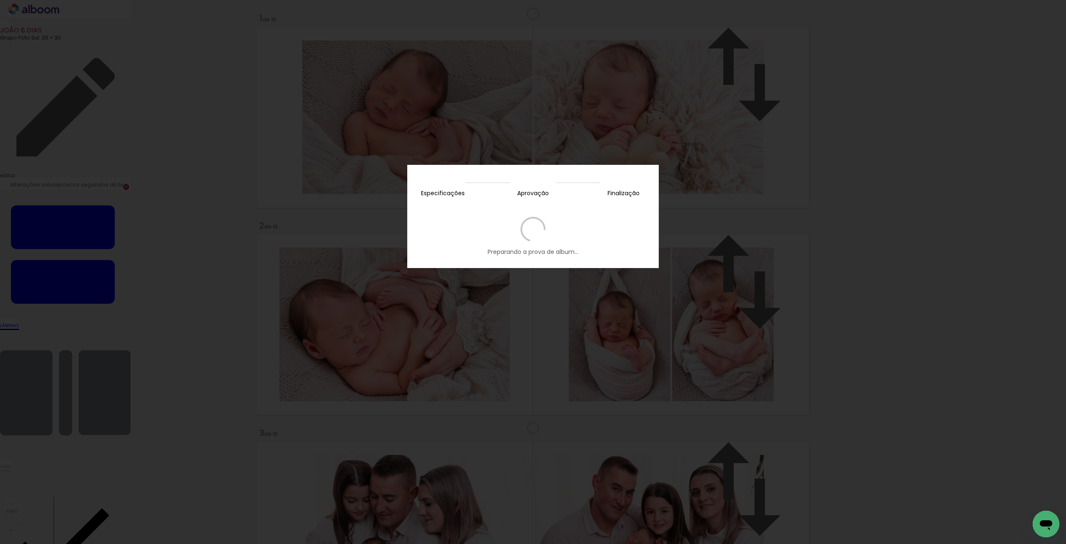
scroll to position [0, 357]
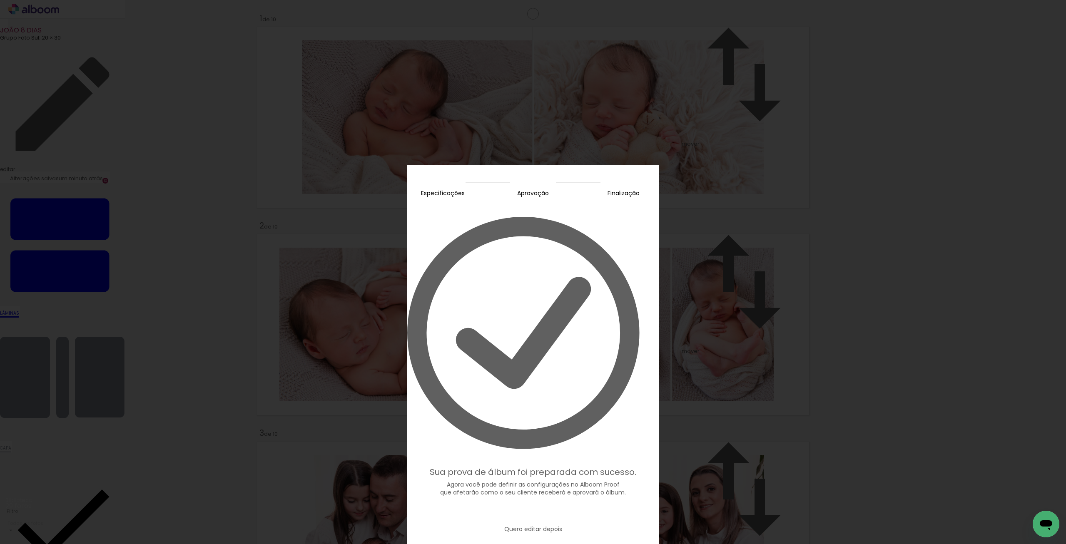
click at [0, 0] on slot "Editar prova" at bounding box center [0, 0] width 0 height 0
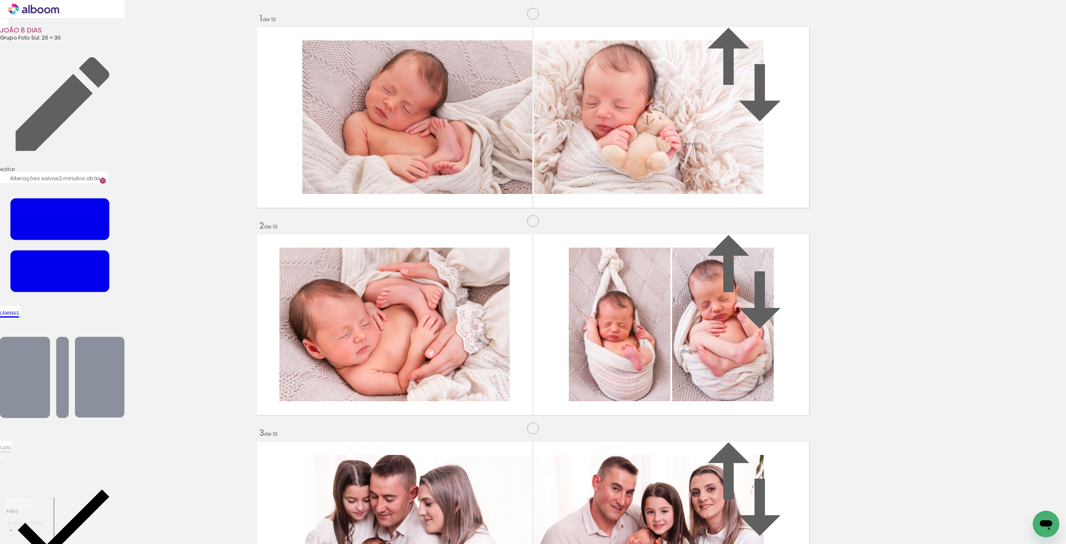
scroll to position [0, 357]
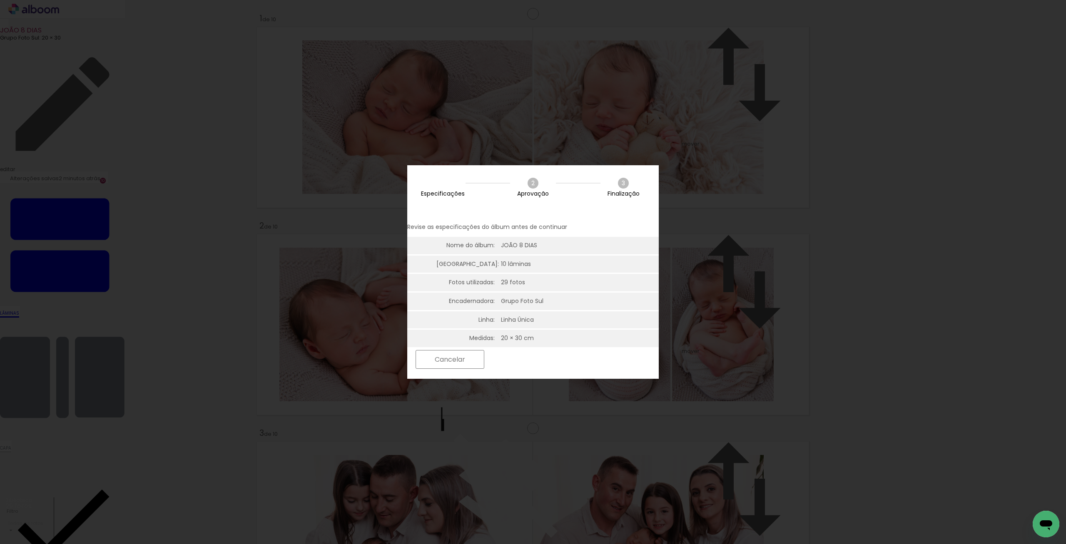
click at [0, 0] on slot "Próximo" at bounding box center [0, 0] width 0 height 0
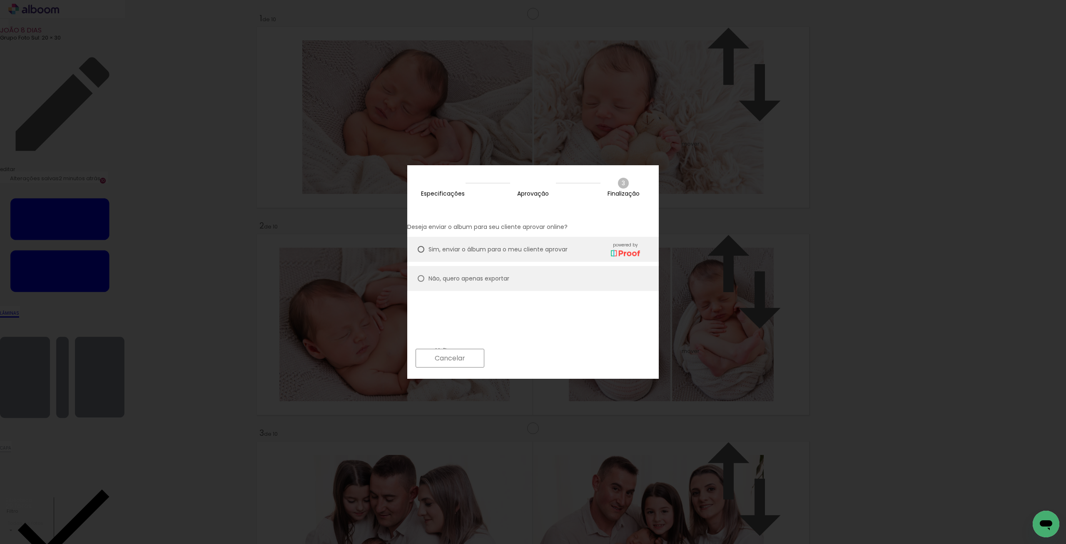
click at [553, 358] on paper-button "Próximo" at bounding box center [521, 358] width 64 height 18
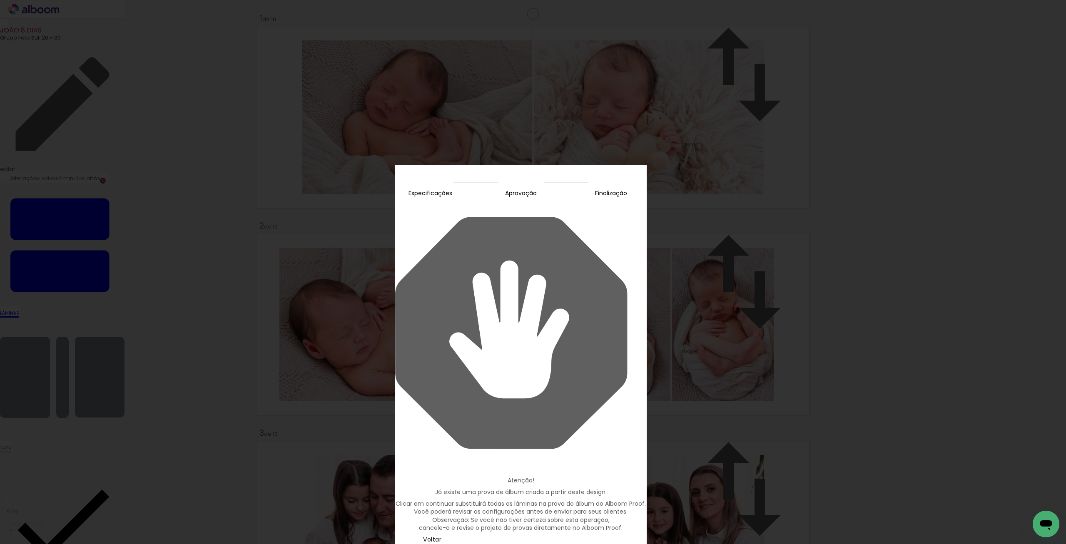
click at [0, 0] on slot "Continuar" at bounding box center [0, 0] width 0 height 0
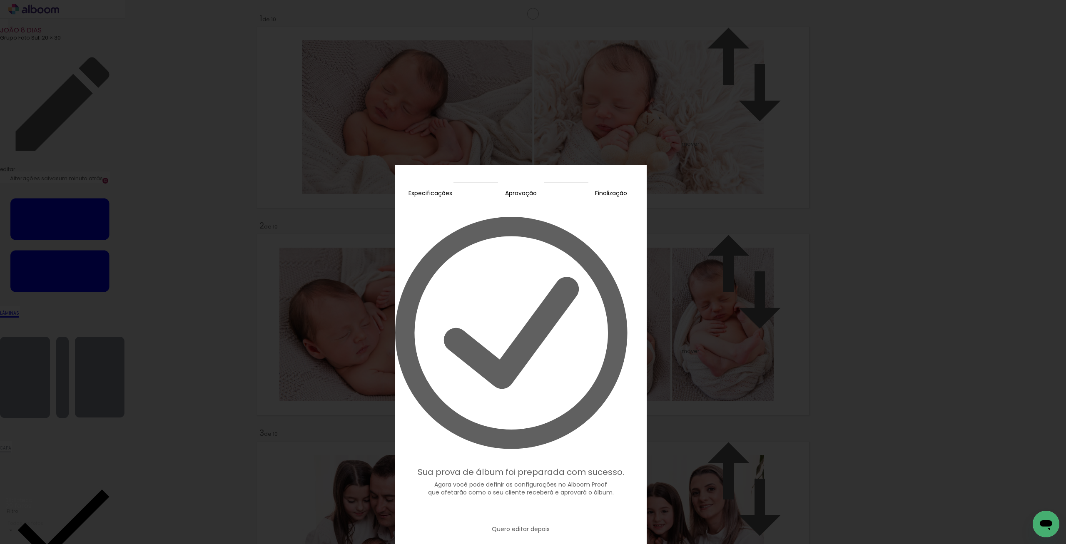
scroll to position [0, 357]
click at [0, 0] on slot "Editar prova" at bounding box center [0, 0] width 0 height 0
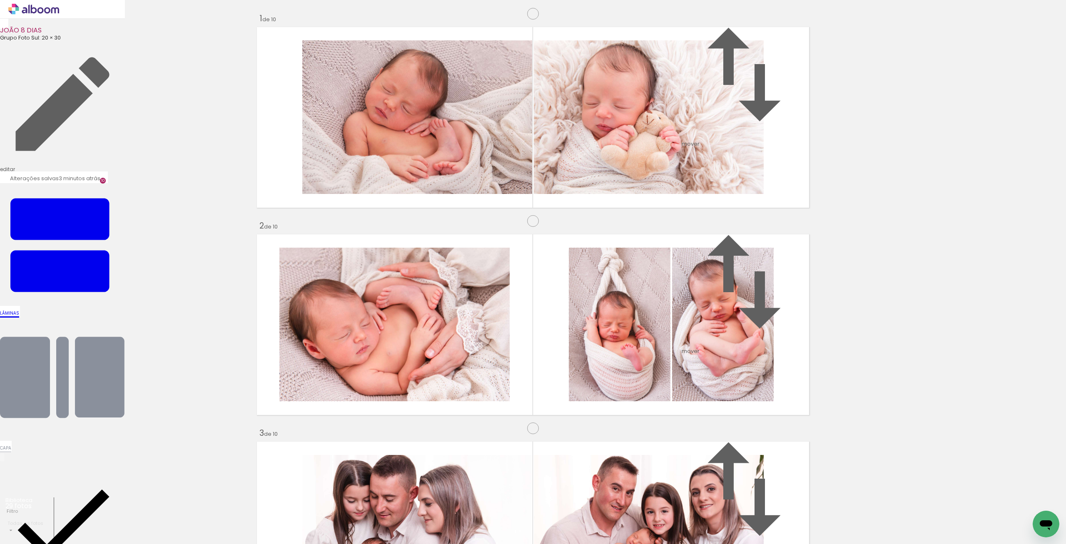
scroll to position [0, 357]
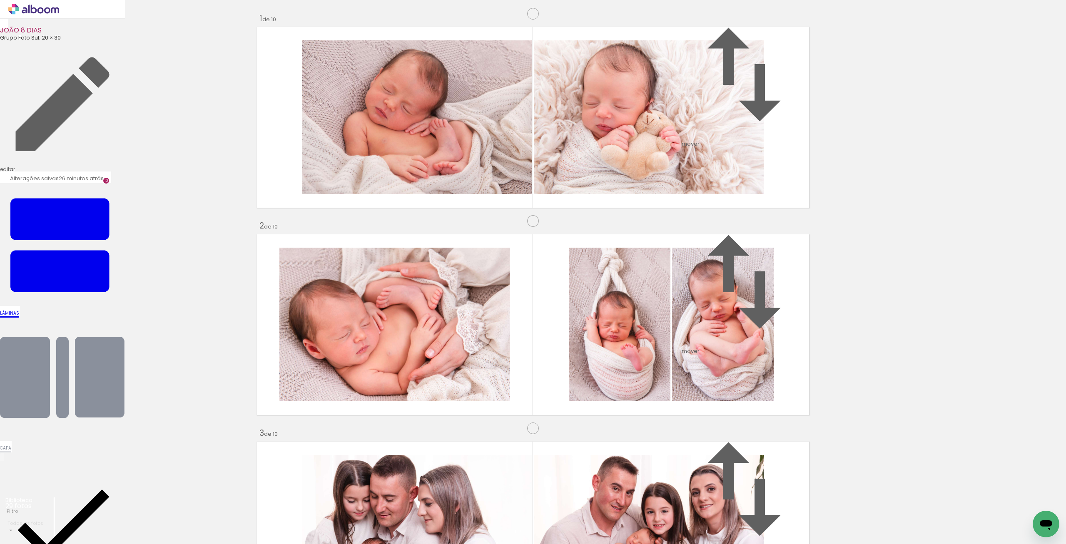
scroll to position [0, 357]
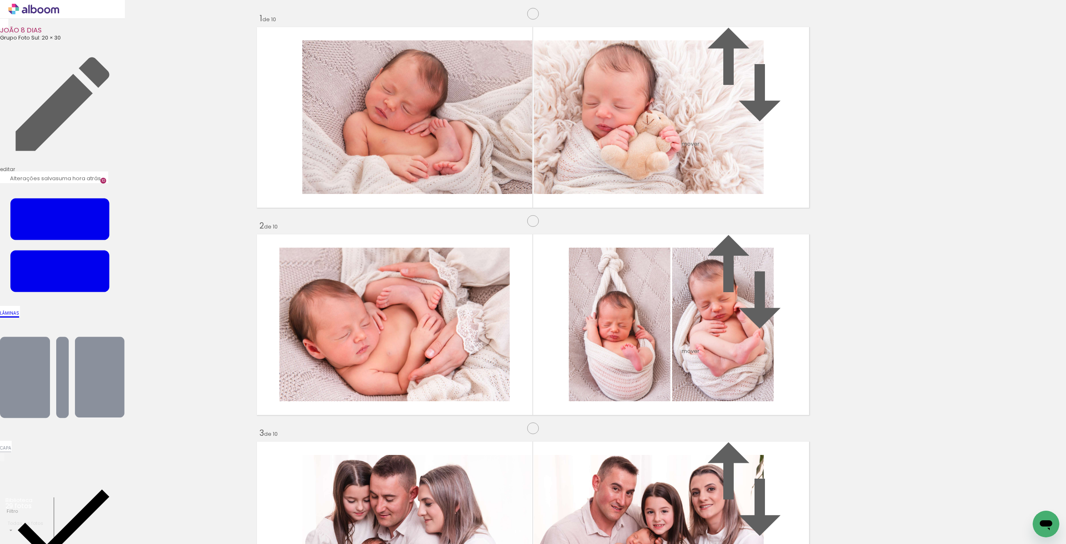
scroll to position [0, 357]
drag, startPoint x: 0, startPoint y: 0, endPoint x: 1057, endPoint y: 439, distance: 1144.0
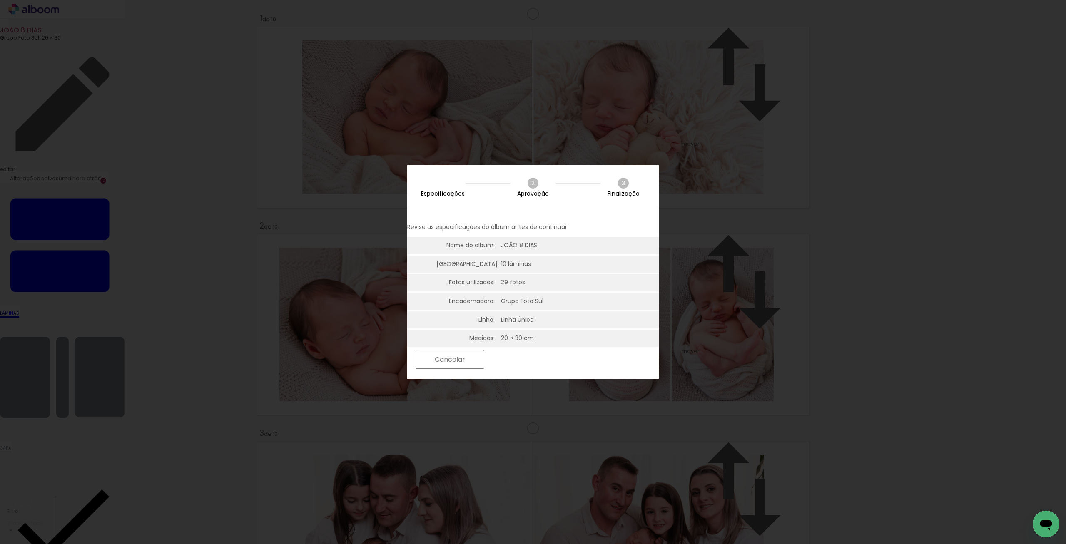
click at [0, 0] on slot "Próximo" at bounding box center [0, 0] width 0 height 0
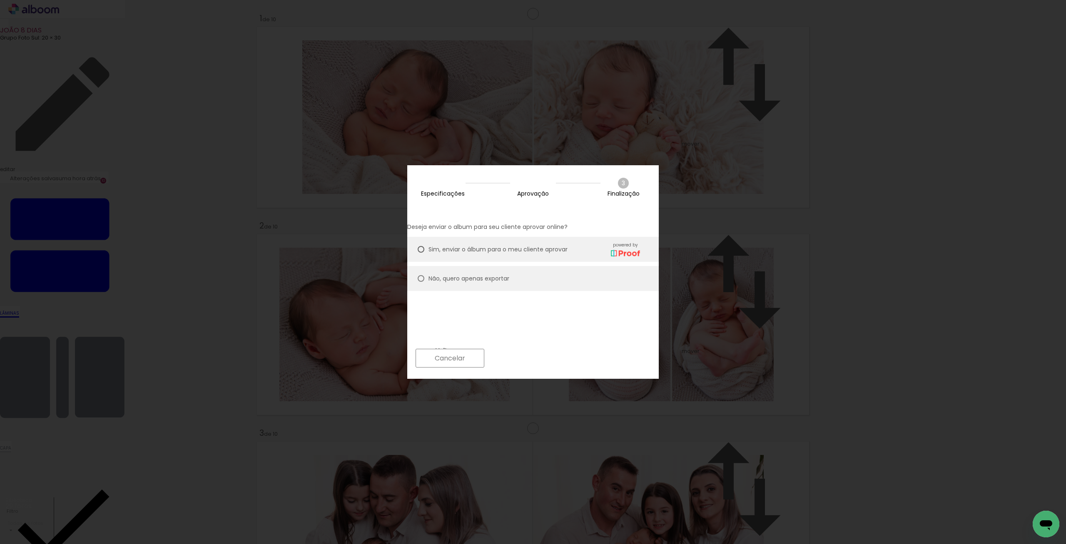
click at [553, 360] on paper-button "Próximo" at bounding box center [521, 358] width 64 height 18
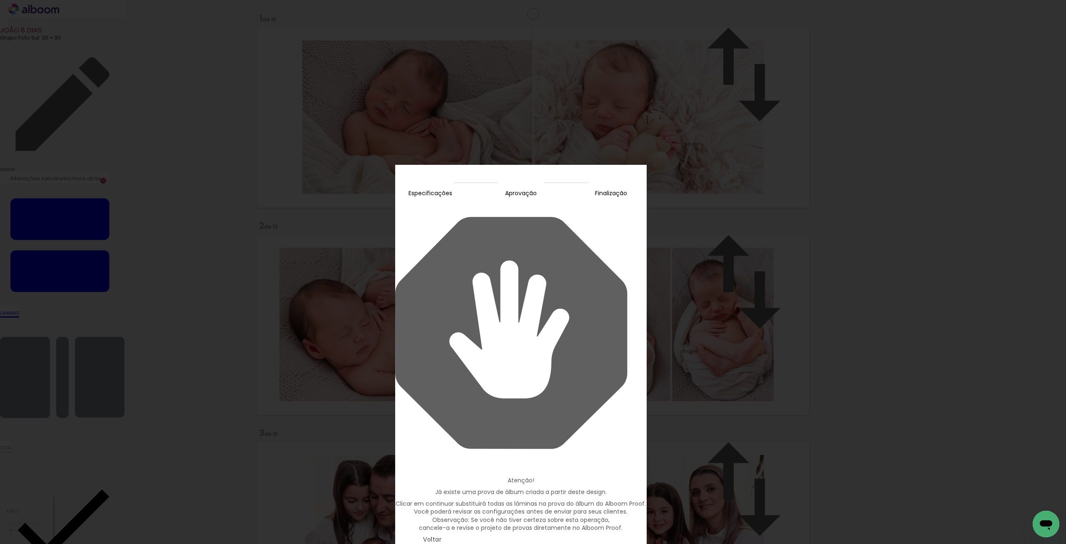
click at [0, 0] on slot "Continuar" at bounding box center [0, 0] width 0 height 0
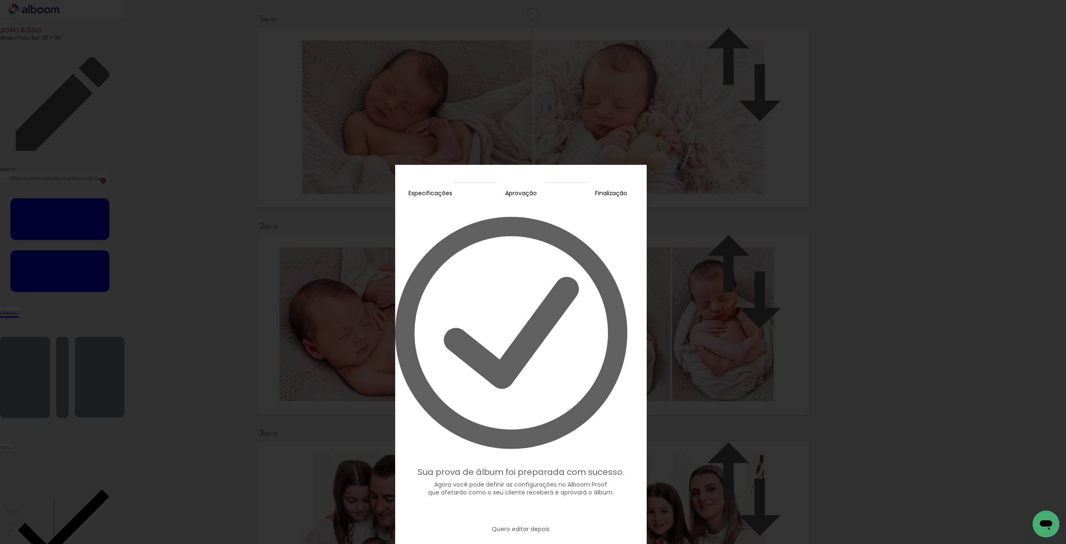
click at [0, 0] on slot "Editar prova" at bounding box center [0, 0] width 0 height 0
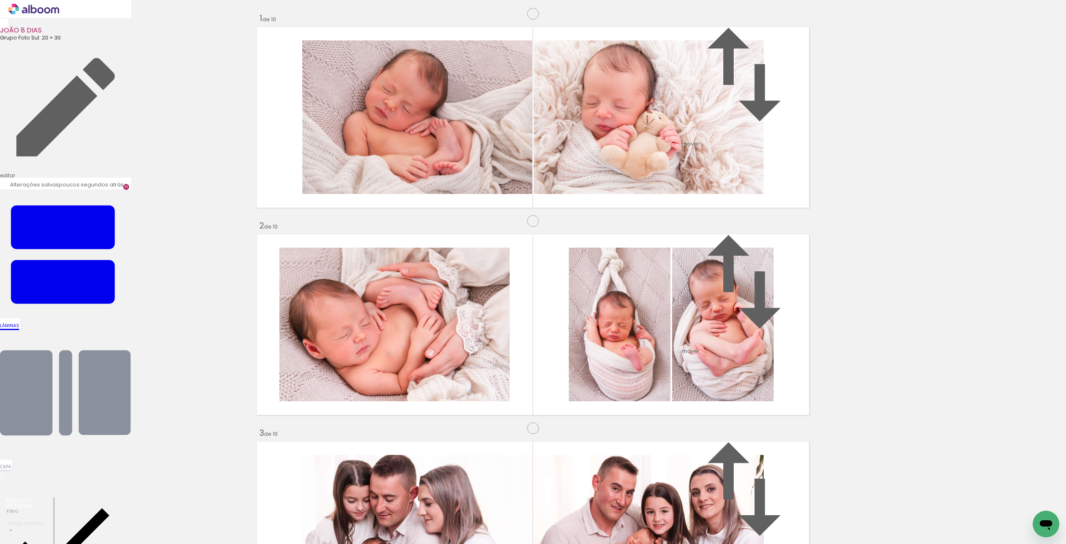
scroll to position [0, 357]
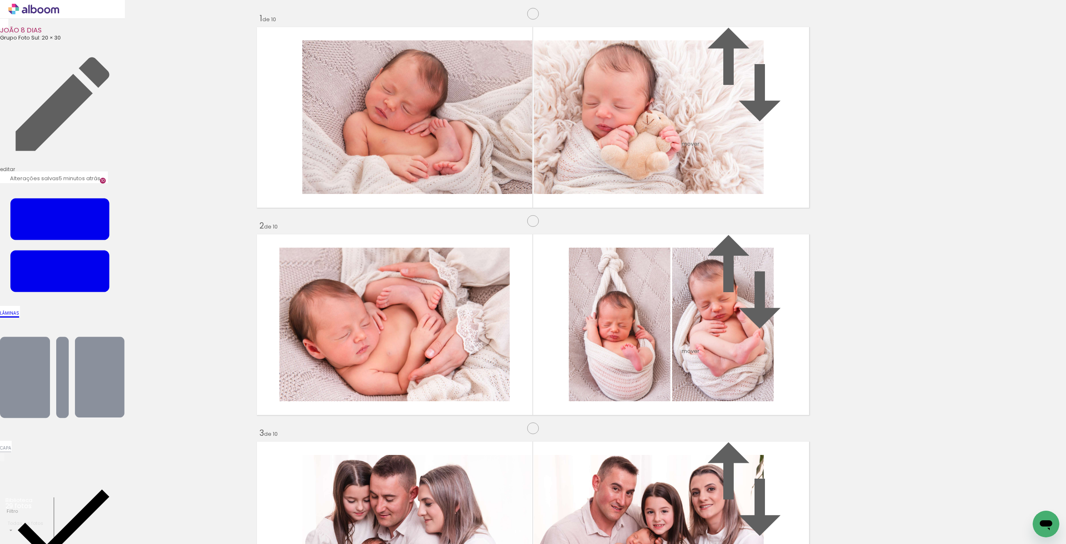
scroll to position [0, 357]
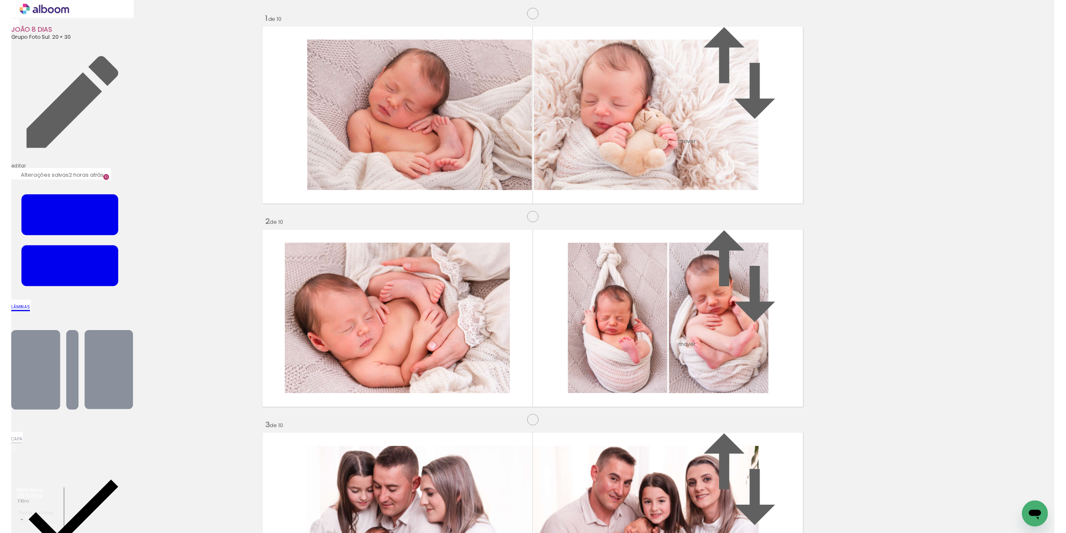
scroll to position [0, 357]
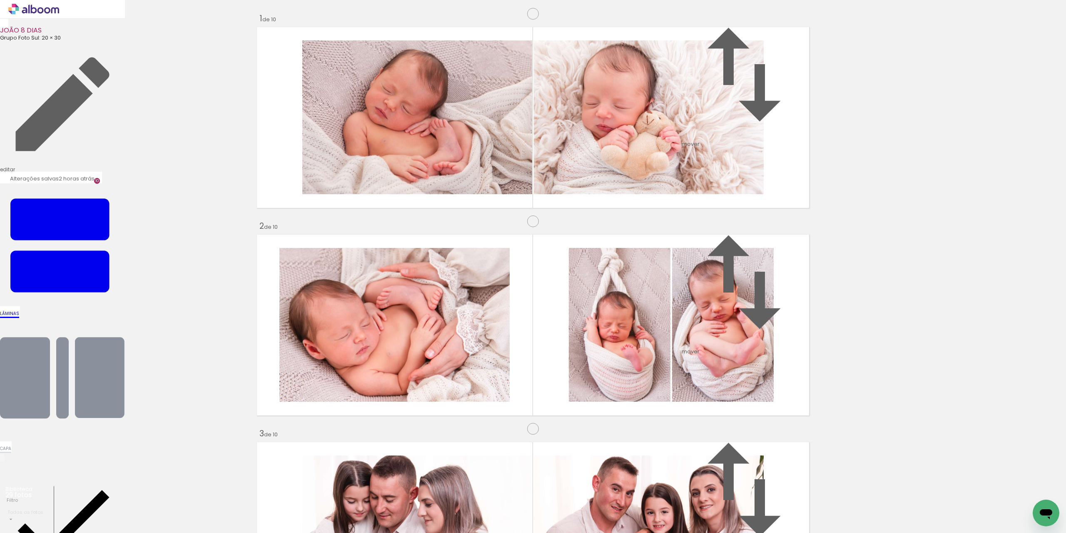
scroll to position [0, 357]
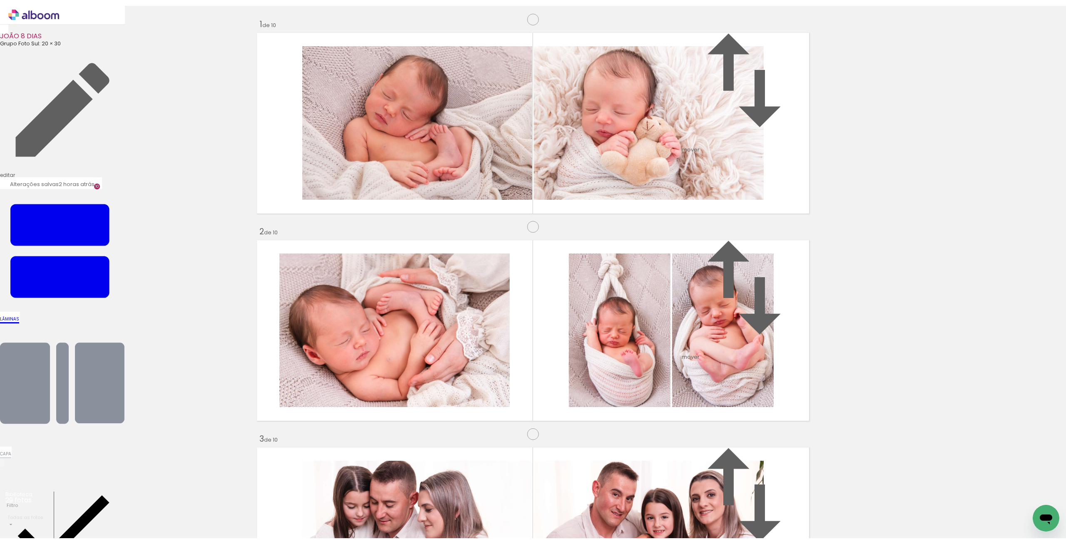
scroll to position [0, 357]
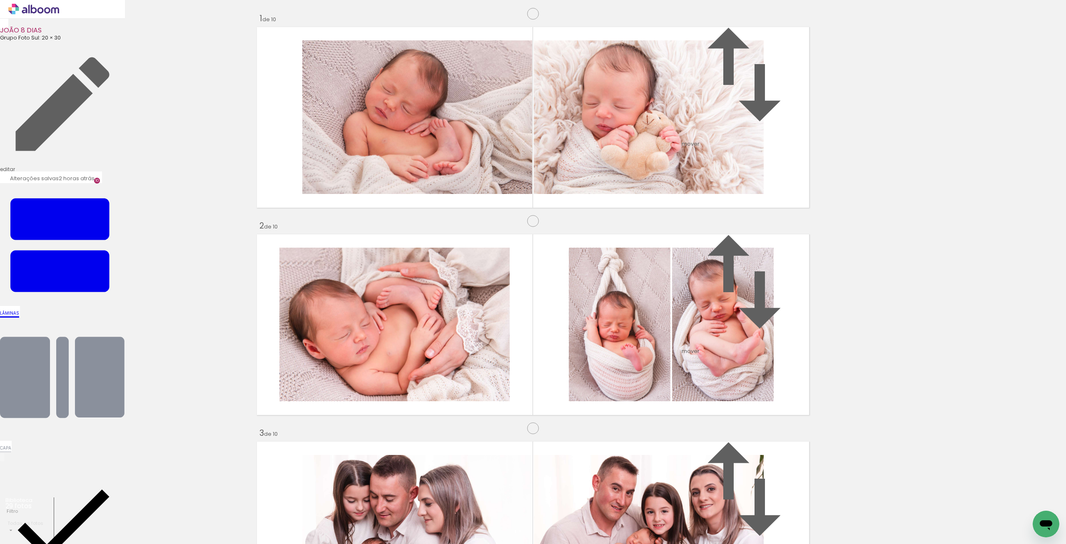
scroll to position [0, 357]
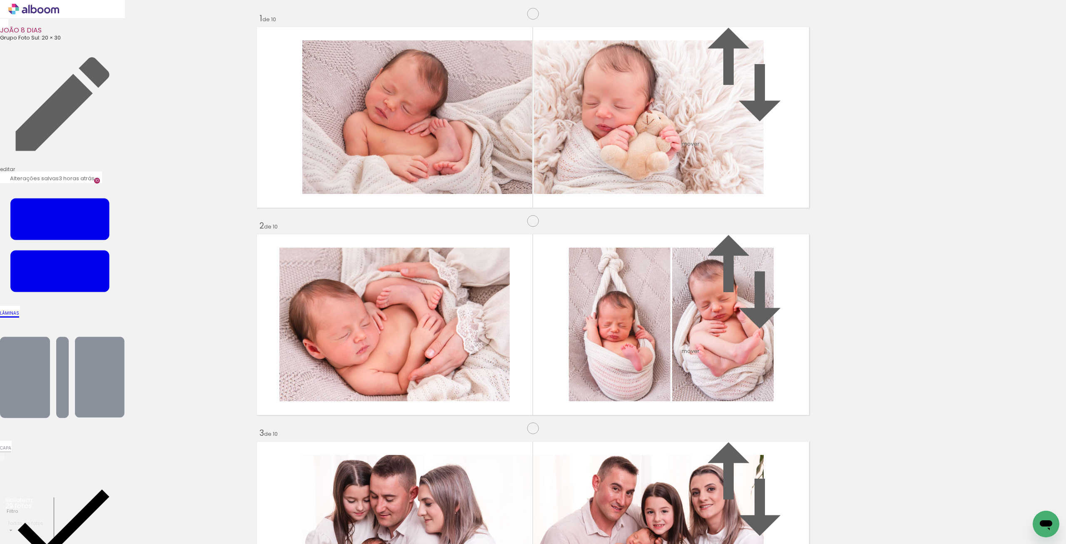
drag, startPoint x: 732, startPoint y: 286, endPoint x: 740, endPoint y: 300, distance: 15.9
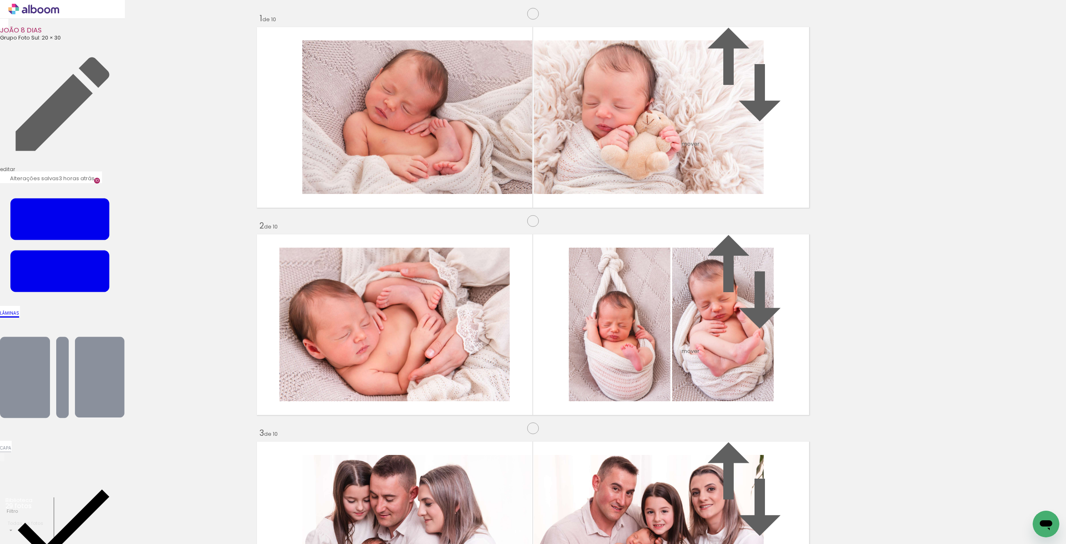
click at [0, 0] on input "file" at bounding box center [0, 0] width 0 height 0
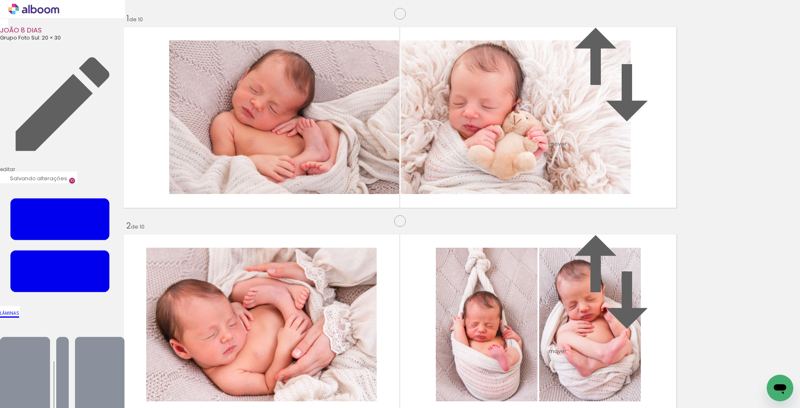
scroll to position [1347, 0]
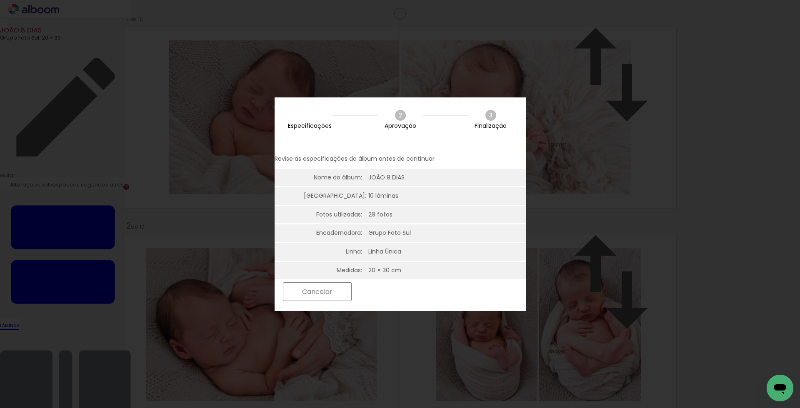
click at [0, 0] on slot "Próximo" at bounding box center [0, 0] width 0 height 0
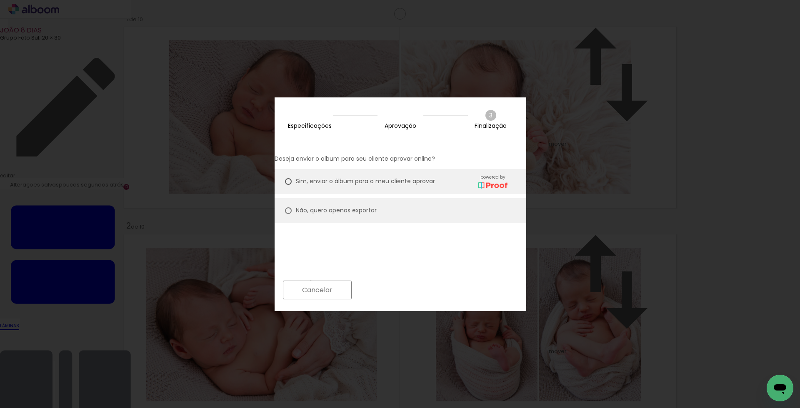
click at [420, 289] on paper-button "Próximo" at bounding box center [388, 290] width 64 height 18
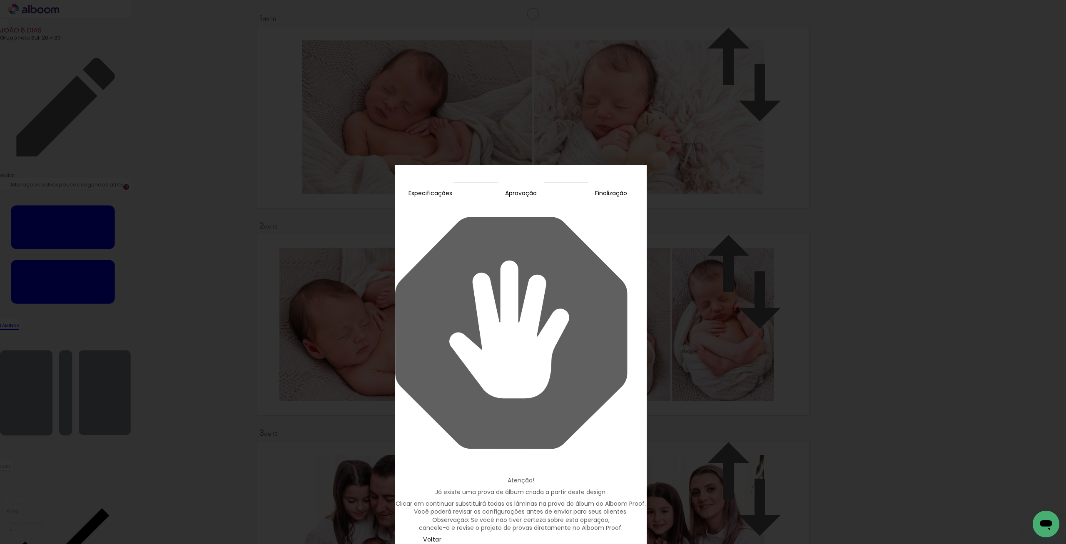
click at [0, 0] on slot "Continuar" at bounding box center [0, 0] width 0 height 0
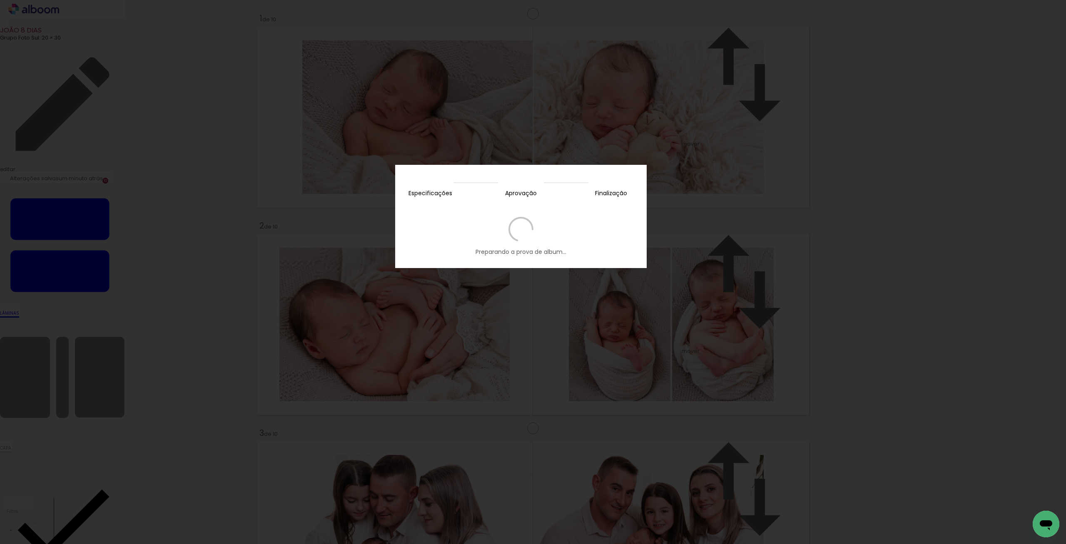
scroll to position [0, 357]
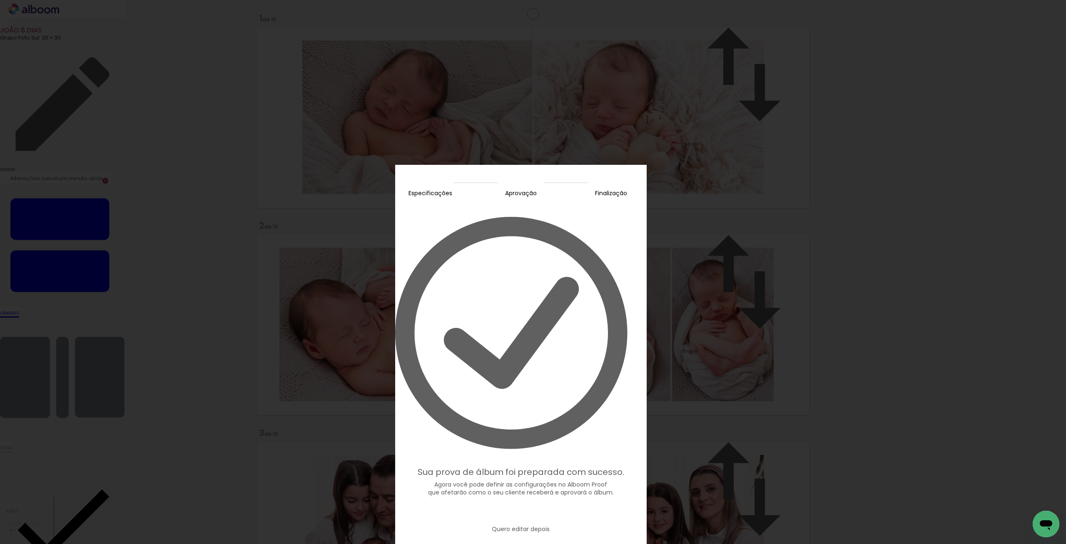
click at [0, 0] on slot "Editar prova" at bounding box center [0, 0] width 0 height 0
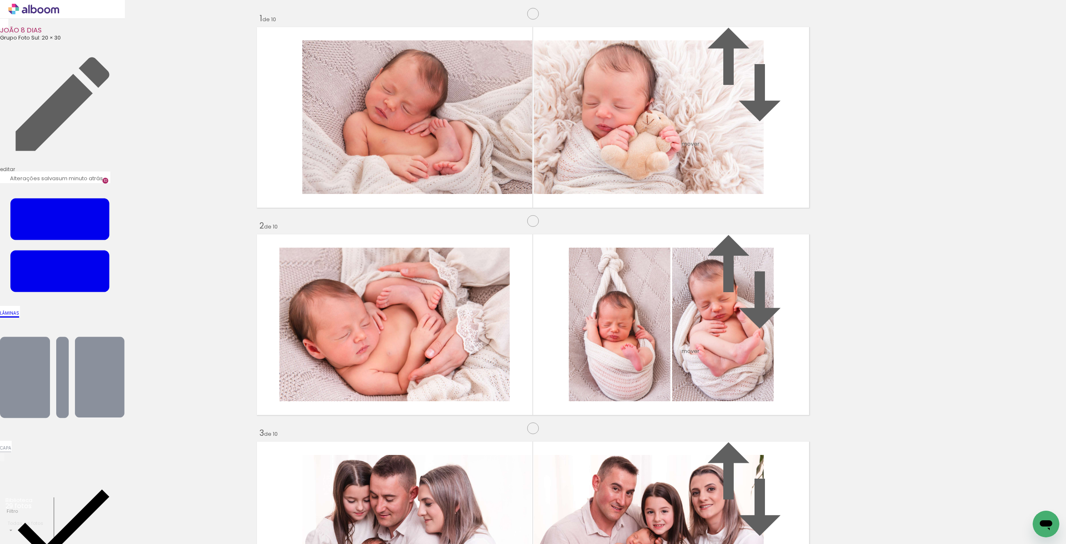
scroll to position [1462, 0]
drag, startPoint x: 617, startPoint y: 308, endPoint x: 709, endPoint y: 506, distance: 218.9
click at [710, 513] on quentale-workspace at bounding box center [533, 272] width 1066 height 544
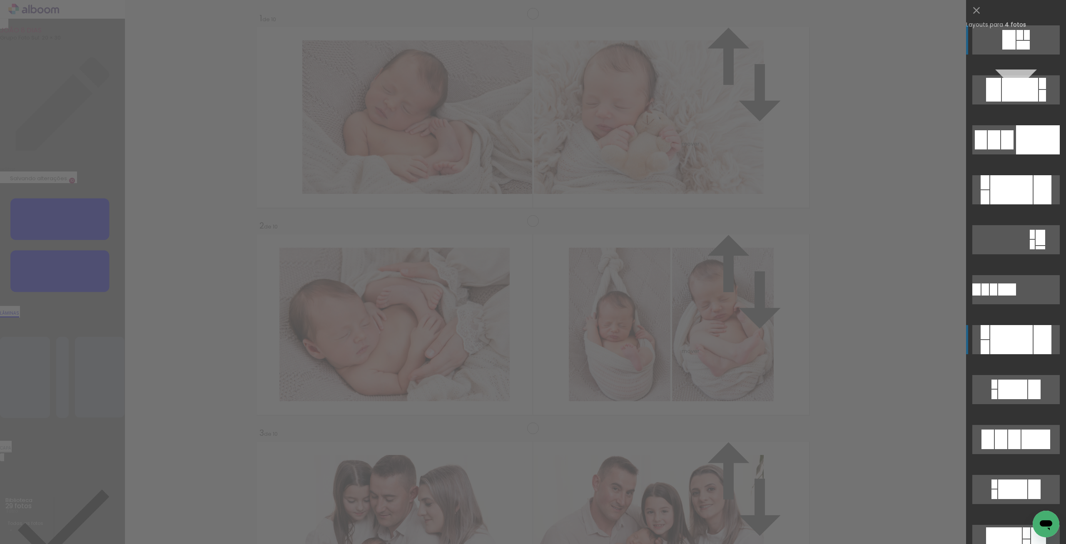
scroll to position [1551, 0]
click at [1020, 140] on div at bounding box center [1038, 139] width 44 height 29
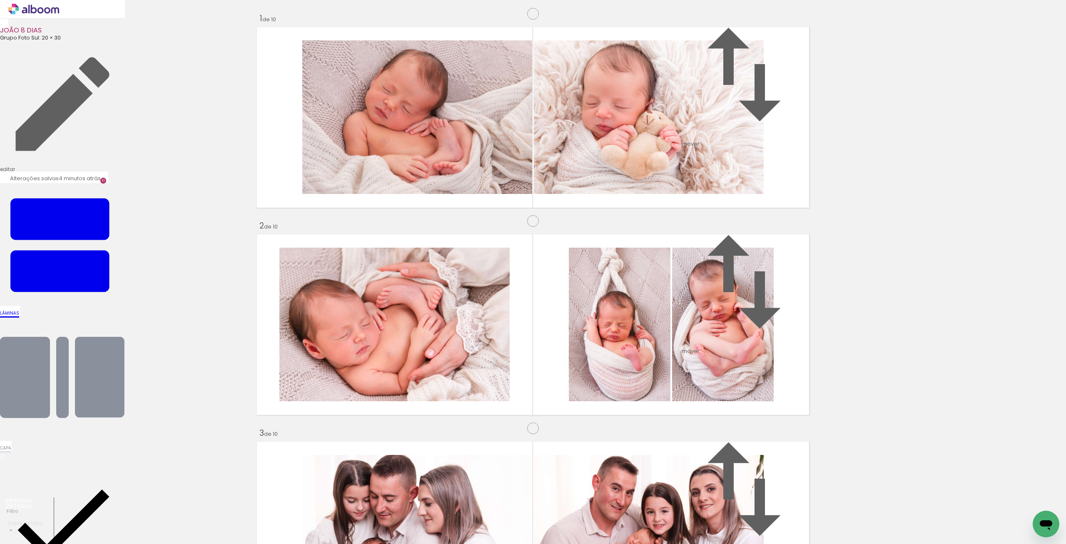
scroll to position [0, 357]
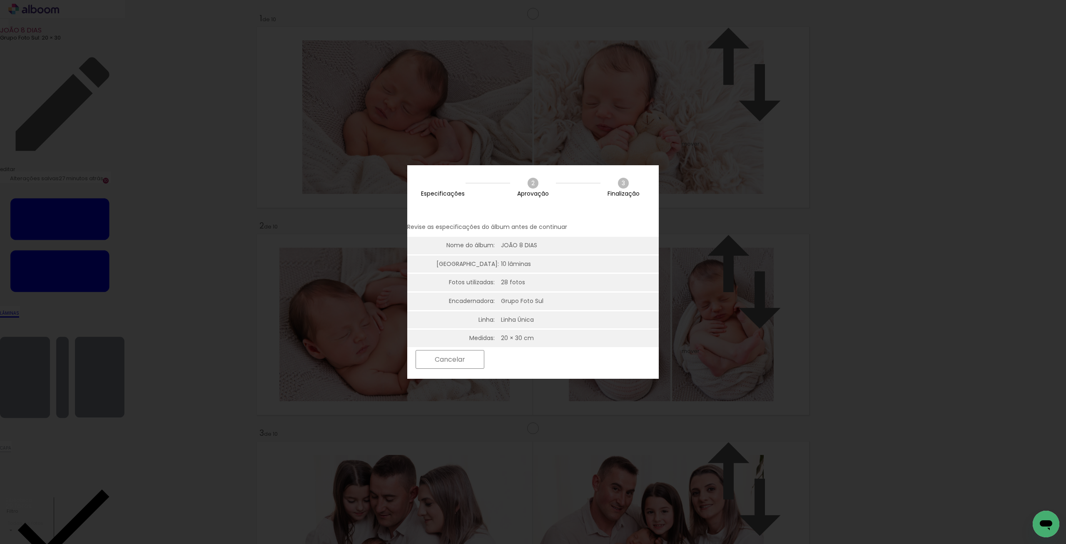
scroll to position [0, 357]
click at [0, 0] on slot "Próximo" at bounding box center [0, 0] width 0 height 0
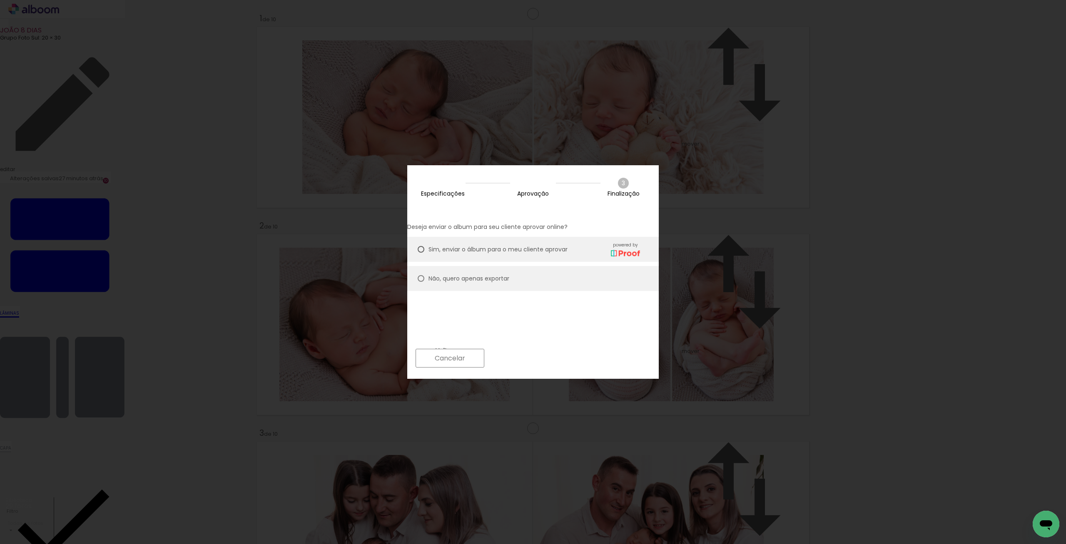
click at [0, 0] on slot "Não, quero apenas exportar" at bounding box center [0, 0] width 0 height 0
type paper-radio-button "on"
click at [553, 362] on paper-button "Próximo" at bounding box center [521, 358] width 64 height 18
type input "Alta, 300 DPI"
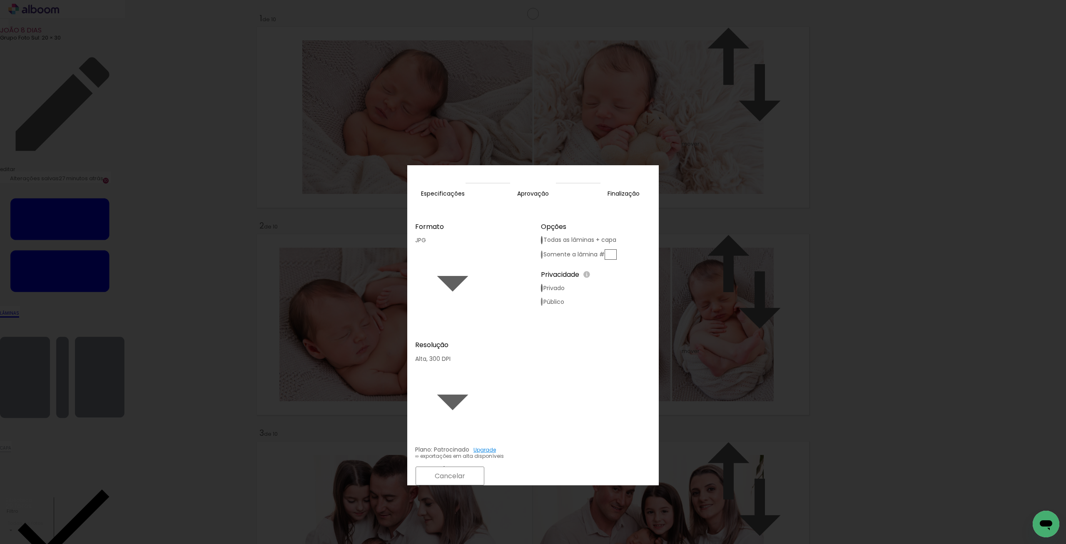
click at [555, 467] on paper-button "Exportar" at bounding box center [522, 476] width 66 height 18
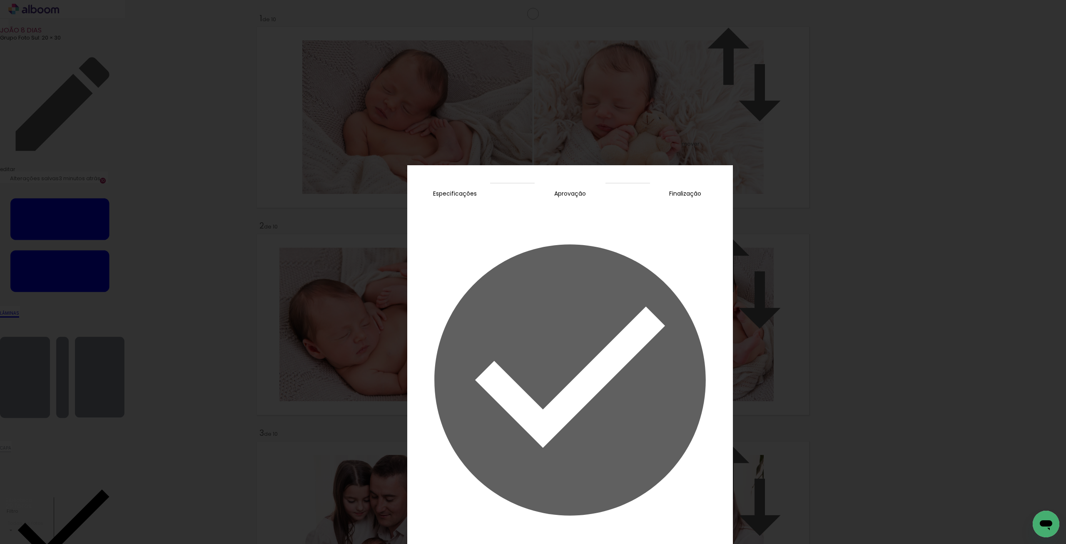
scroll to position [0, 357]
